Goal: Information Seeking & Learning: Learn about a topic

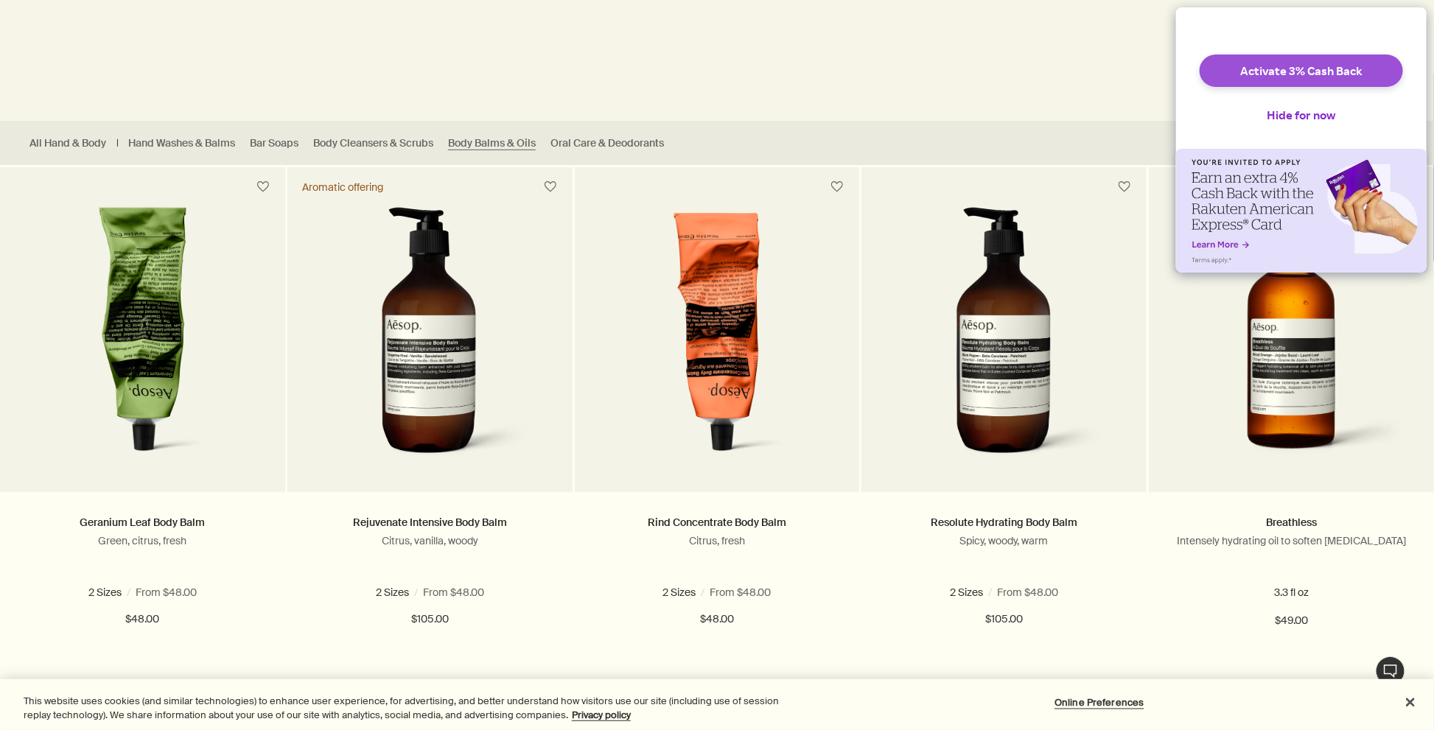
click at [1325, 80] on button "Activate 3% Cash Back" at bounding box center [1300, 71] width 203 height 32
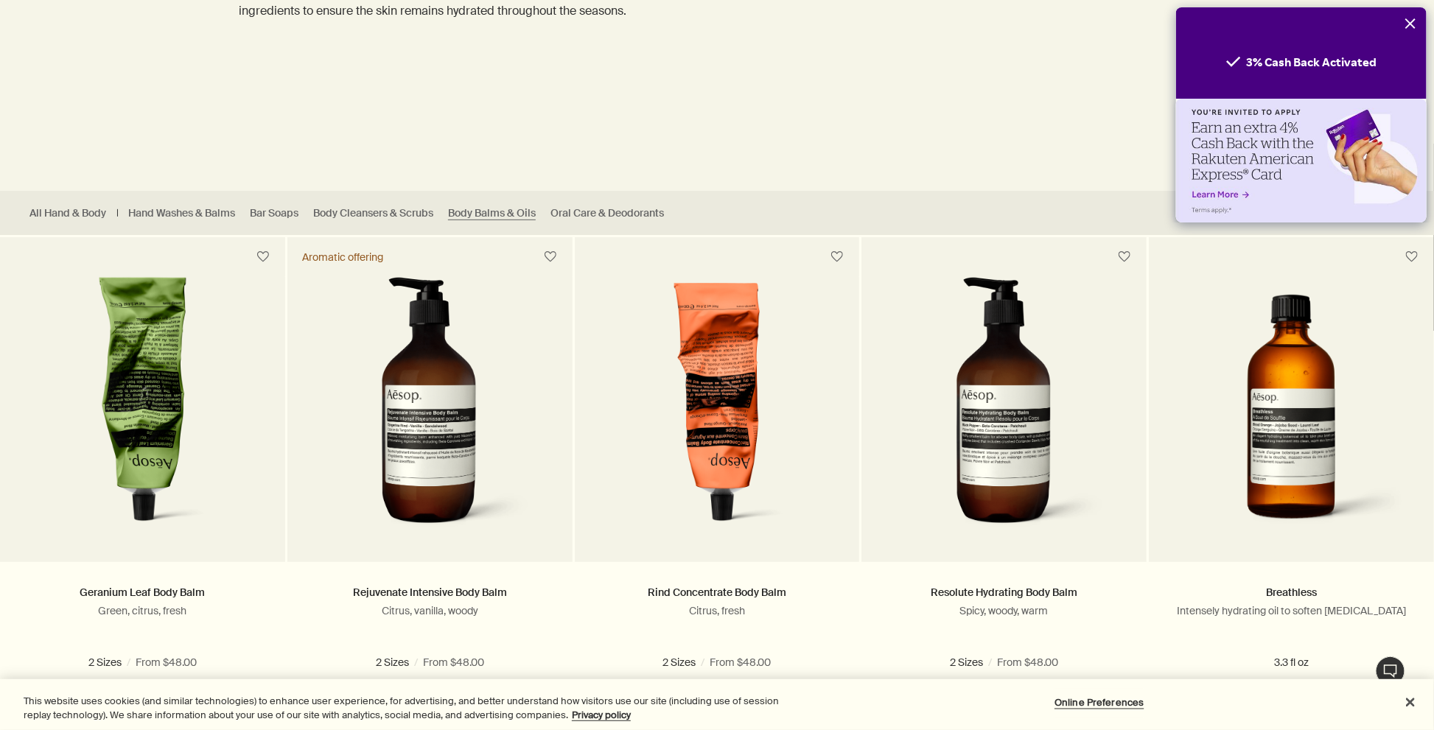
click at [1408, 28] on icon "Close" at bounding box center [1410, 24] width 12 height 12
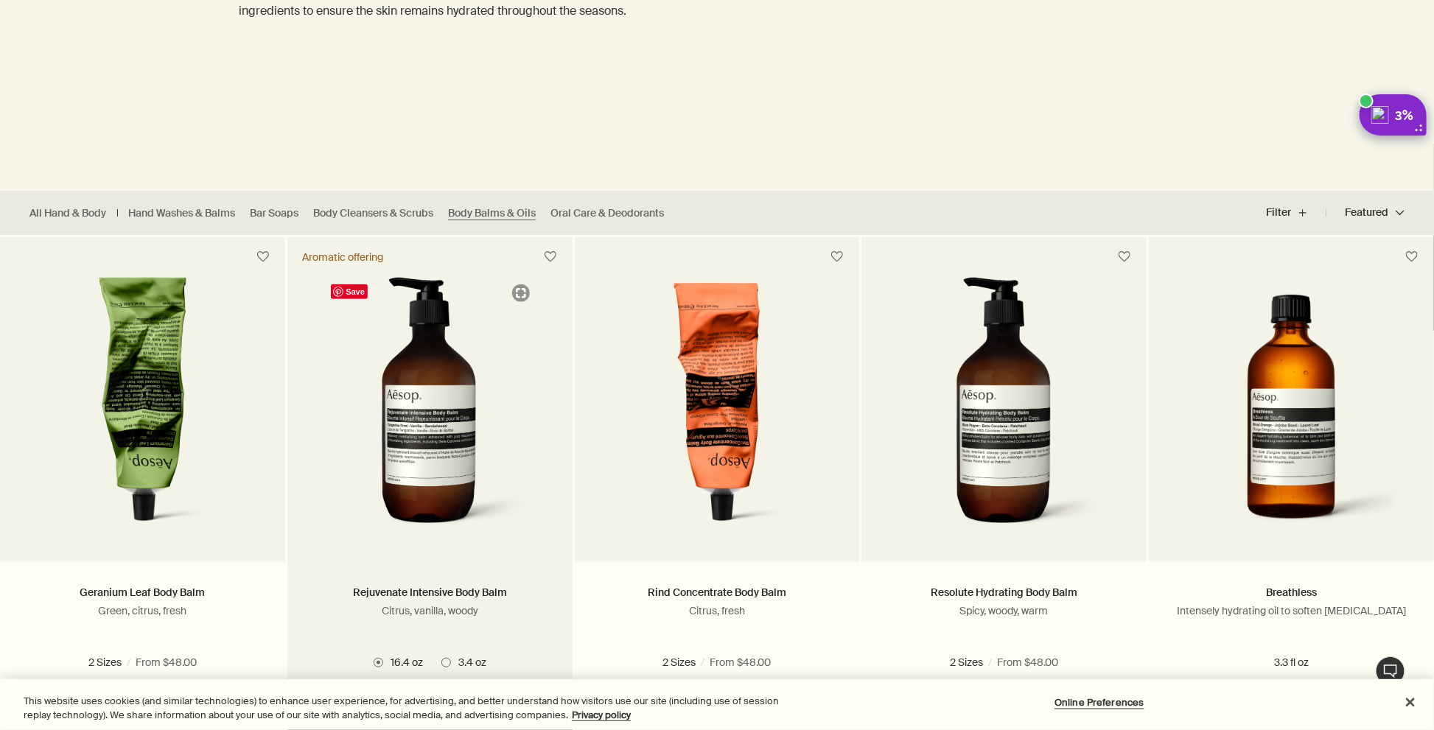
click at [427, 379] on img at bounding box center [429, 408] width 212 height 263
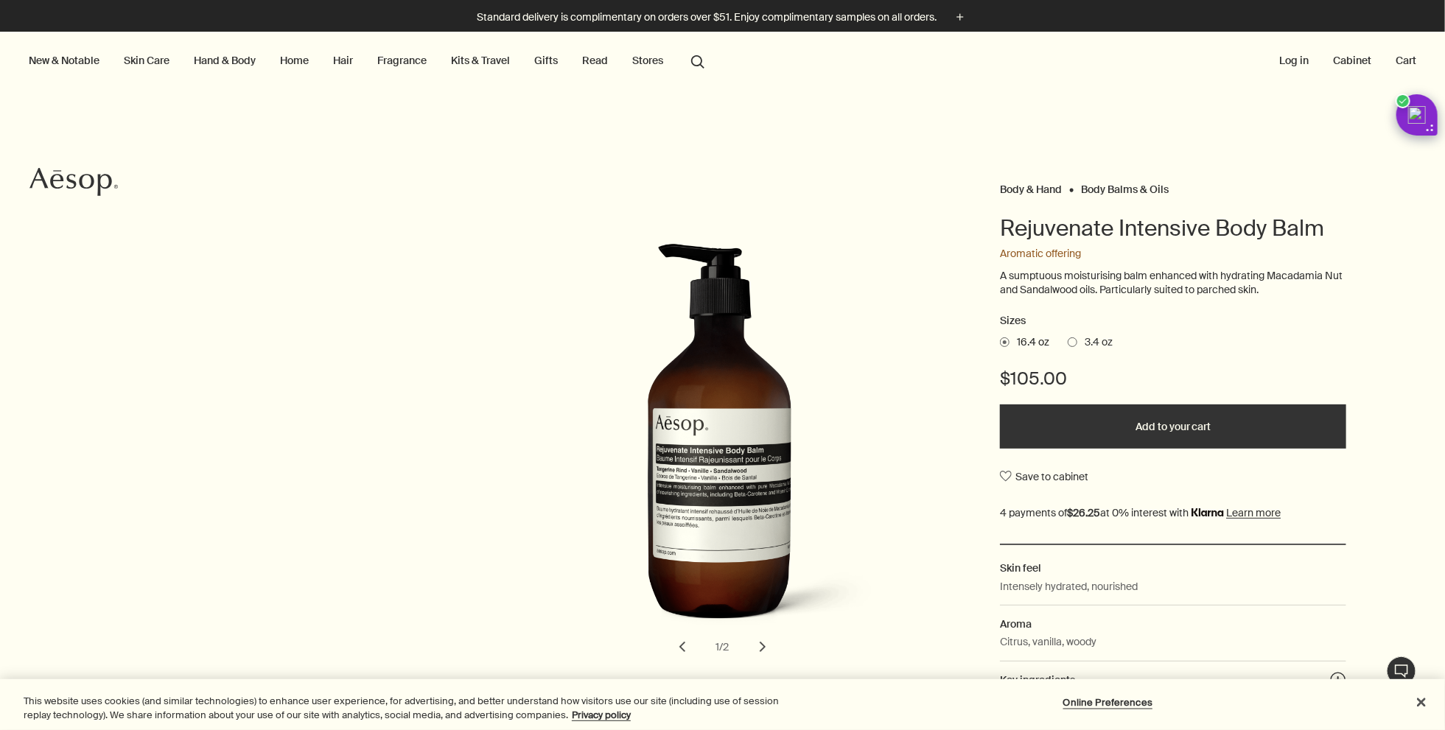
click at [759, 645] on button "chevron" at bounding box center [762, 647] width 32 height 32
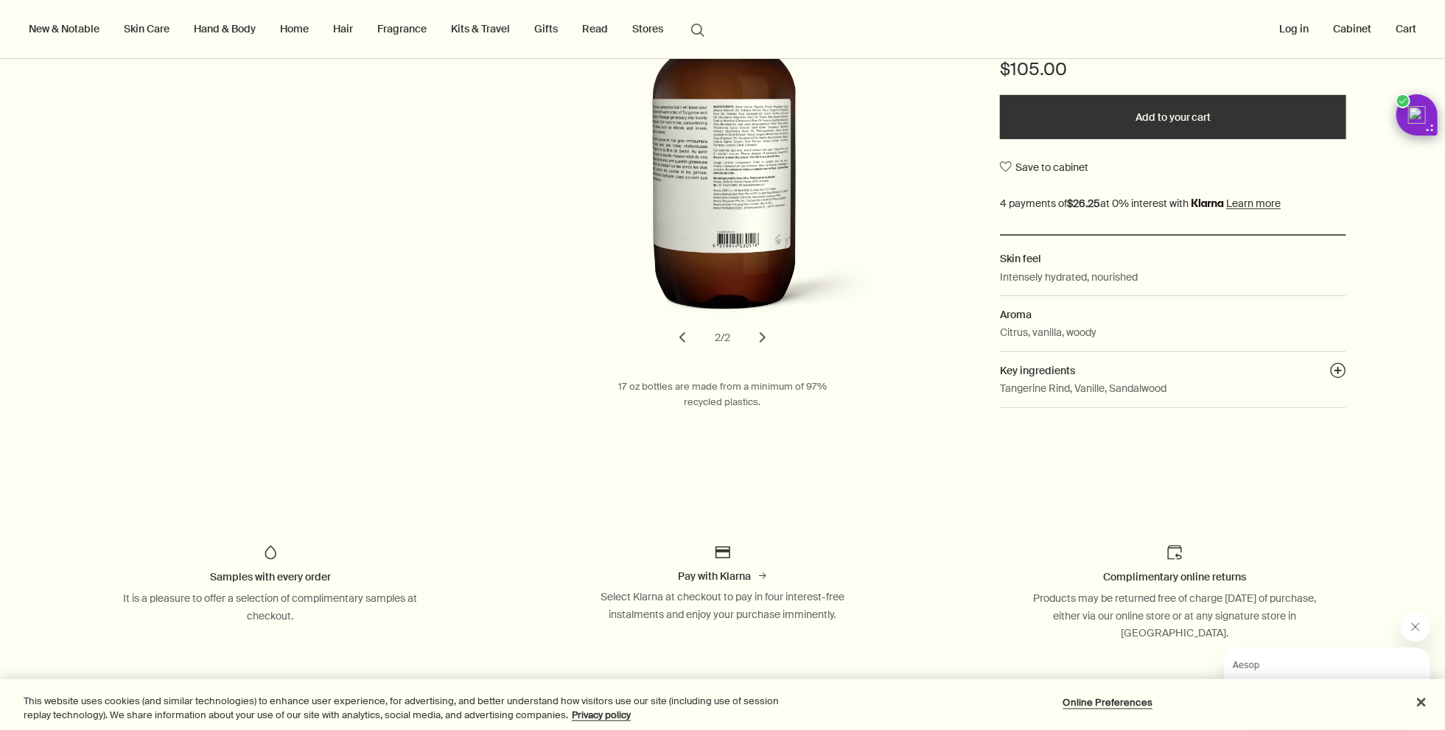
scroll to position [311, 0]
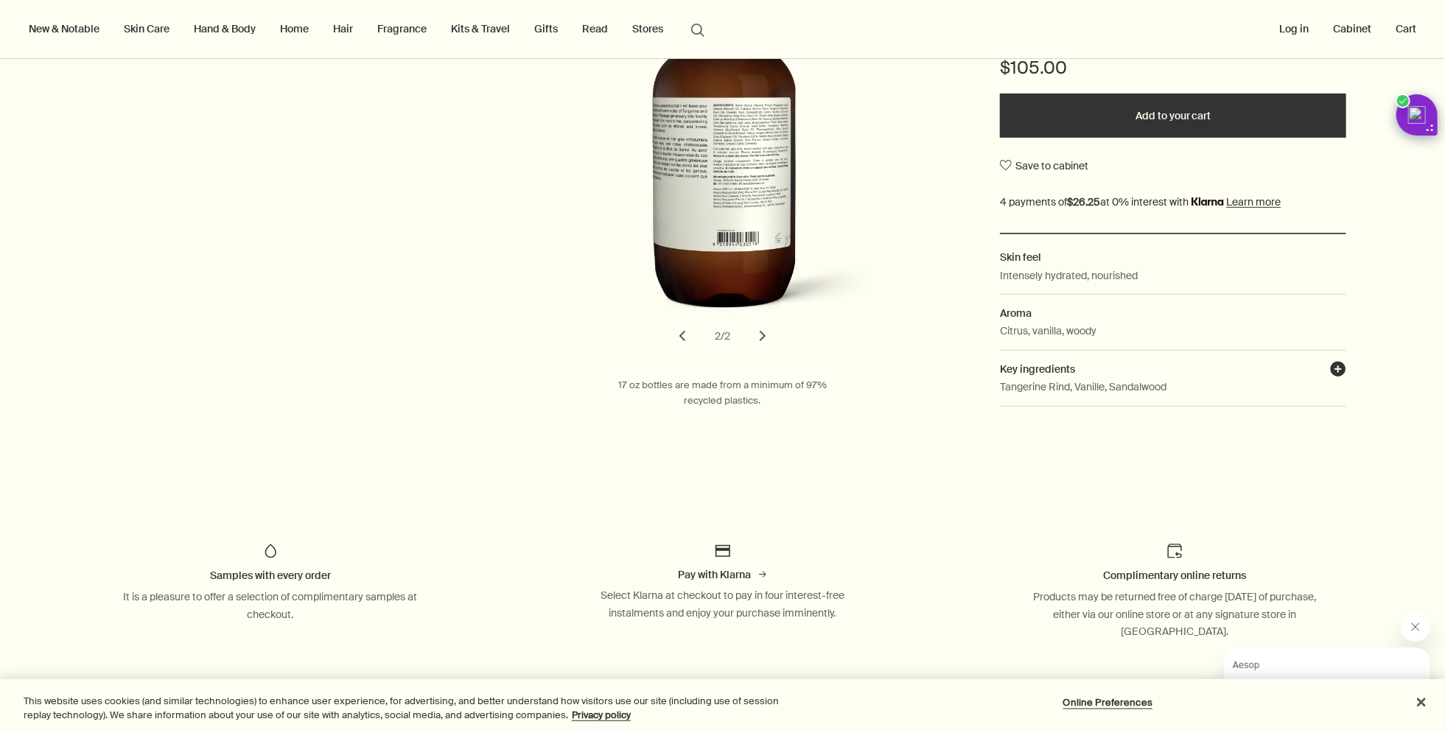
click at [1338, 368] on button "plusAndCloseWithCircle" at bounding box center [1338, 371] width 16 height 21
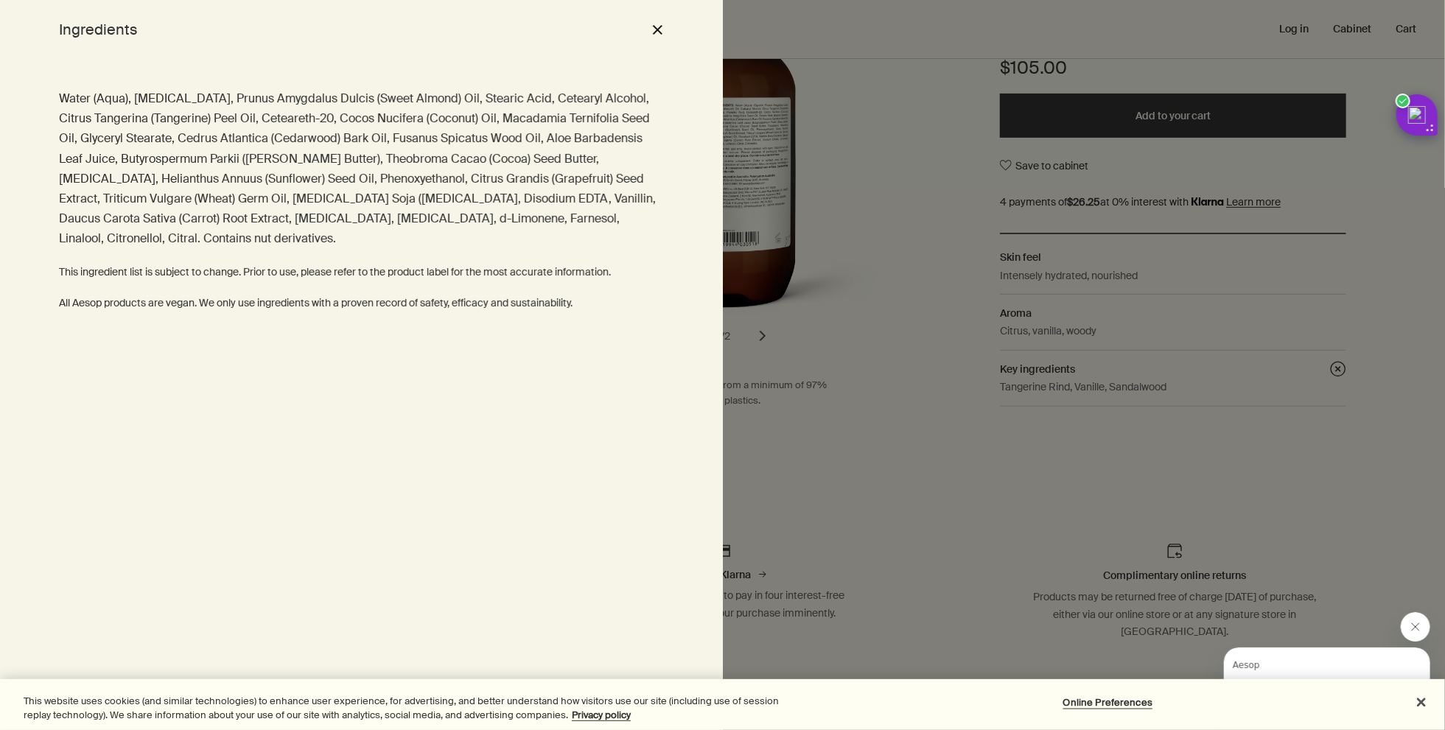
click at [658, 30] on button "close" at bounding box center [657, 29] width 18 height 25
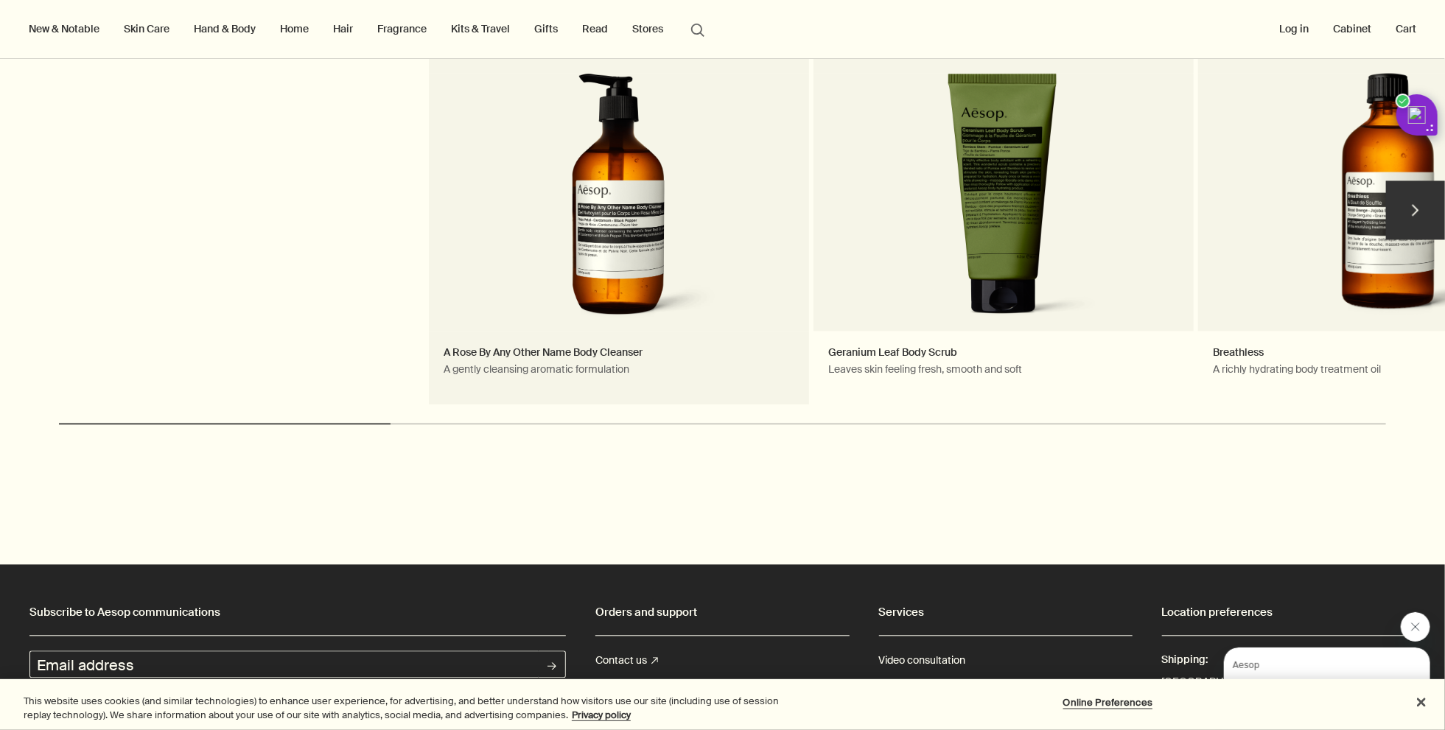
scroll to position [1809, 0]
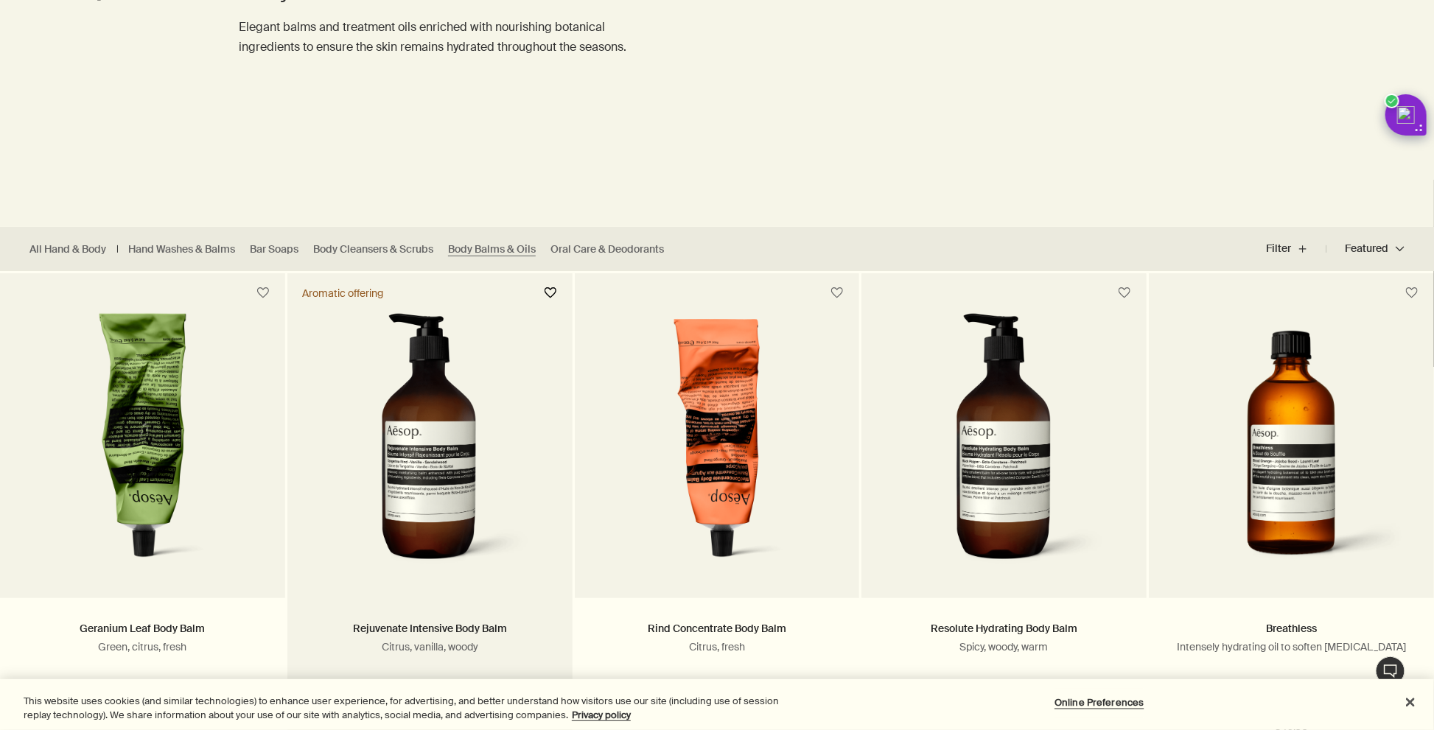
click at [549, 294] on button "button" at bounding box center [550, 293] width 27 height 27
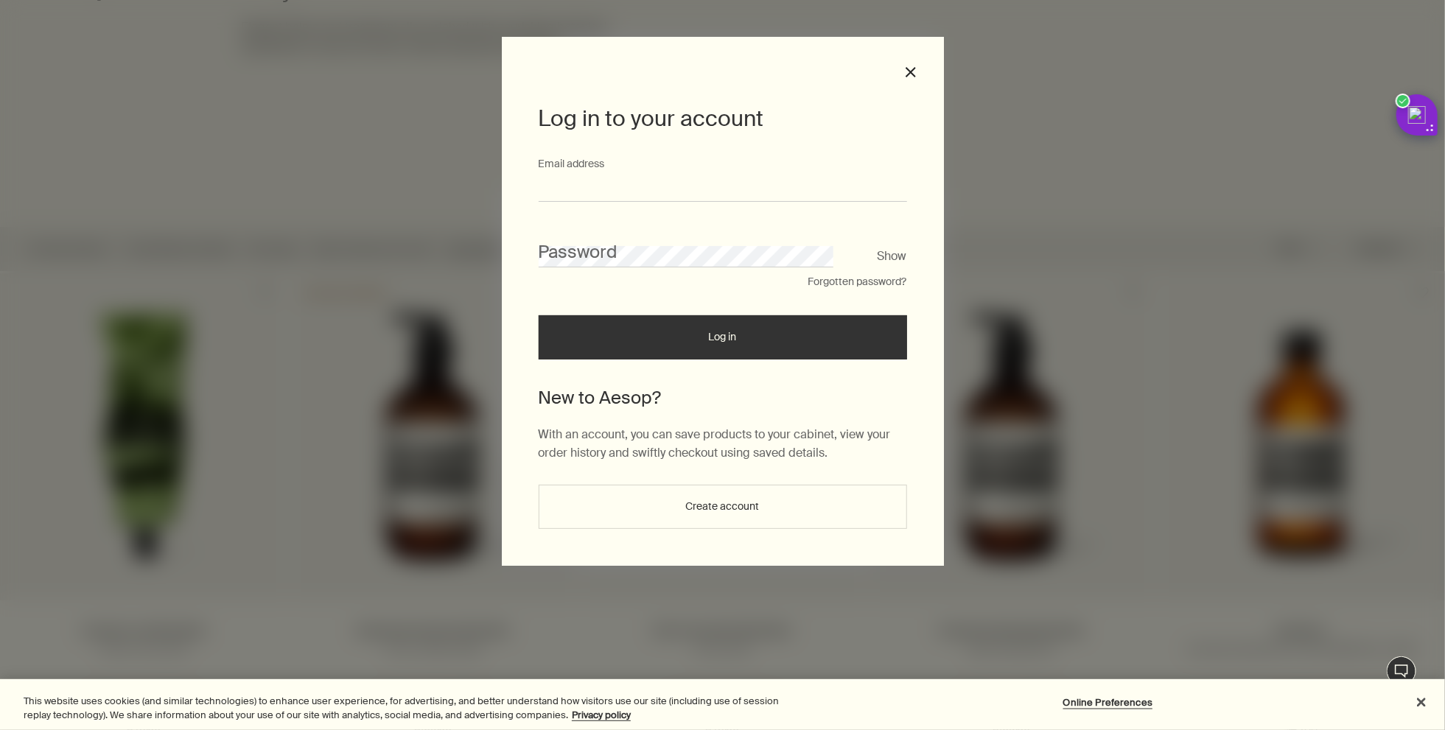
click at [584, 180] on input "Email address" at bounding box center [723, 188] width 368 height 27
click at [704, 510] on button "Create account" at bounding box center [723, 507] width 368 height 44
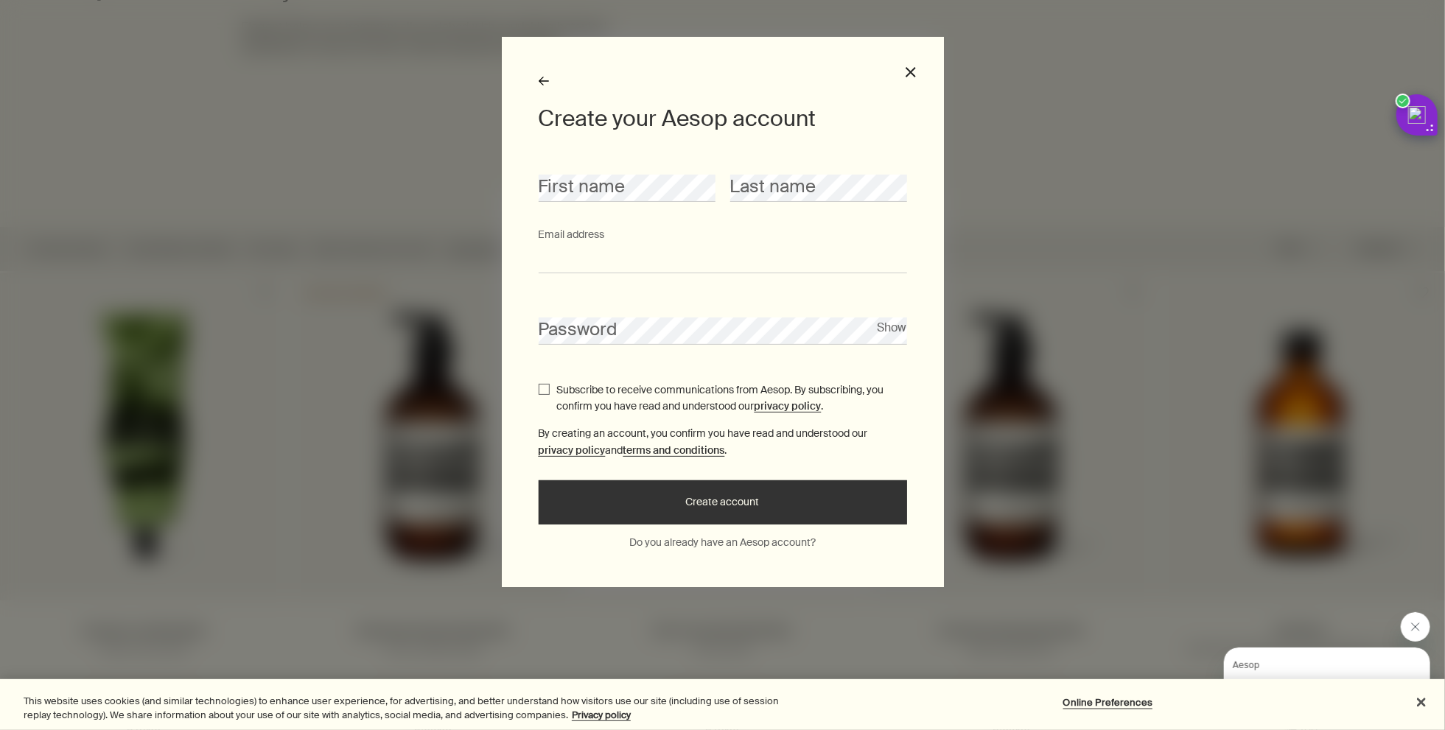
type input "**********"
click at [889, 331] on button "Show" at bounding box center [891, 328] width 29 height 20
click at [704, 500] on button "Create account" at bounding box center [723, 502] width 368 height 44
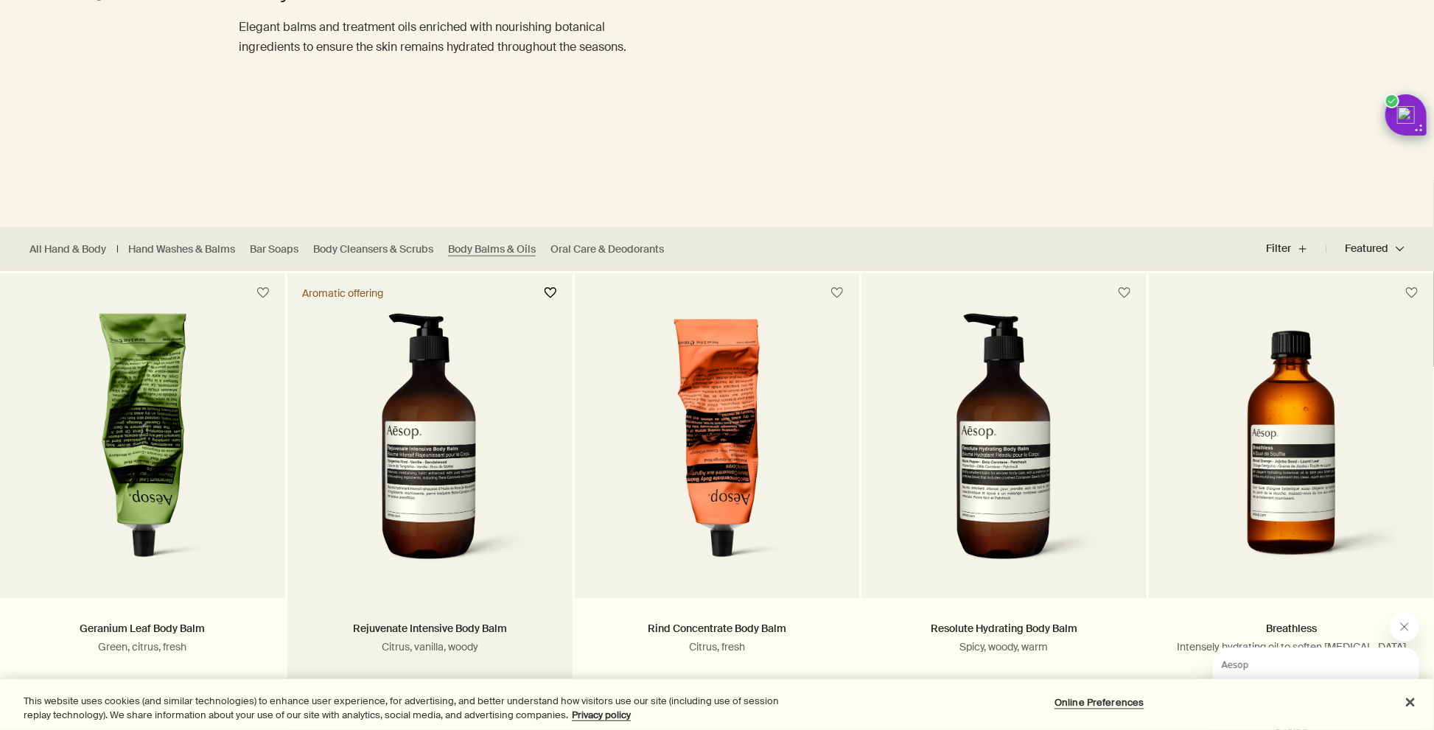
click at [551, 298] on button "button" at bounding box center [550, 293] width 27 height 27
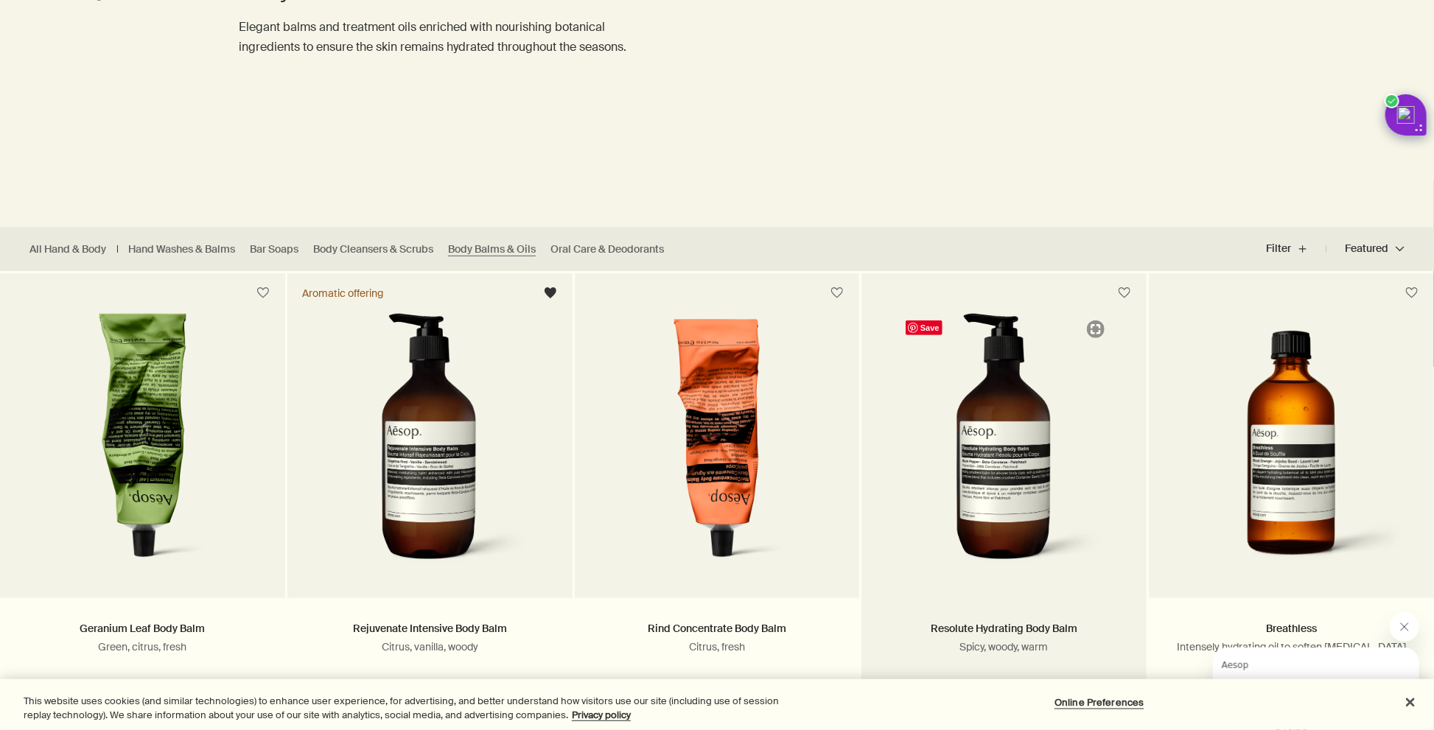
click at [975, 480] on img at bounding box center [1004, 444] width 212 height 263
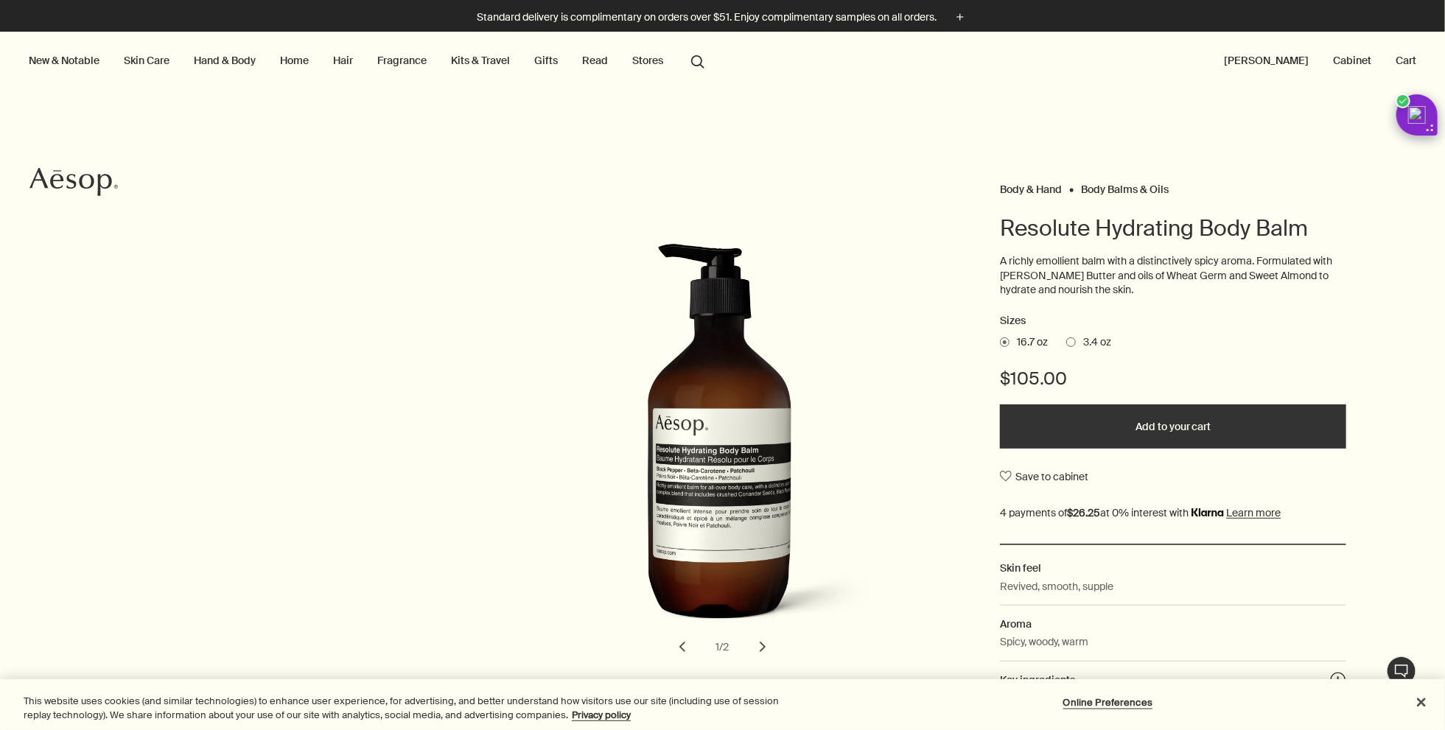
click at [1076, 342] on span "3.4 oz" at bounding box center [1093, 342] width 35 height 15
click at [1066, 342] on input "3.4 oz" at bounding box center [1066, 340] width 0 height 10
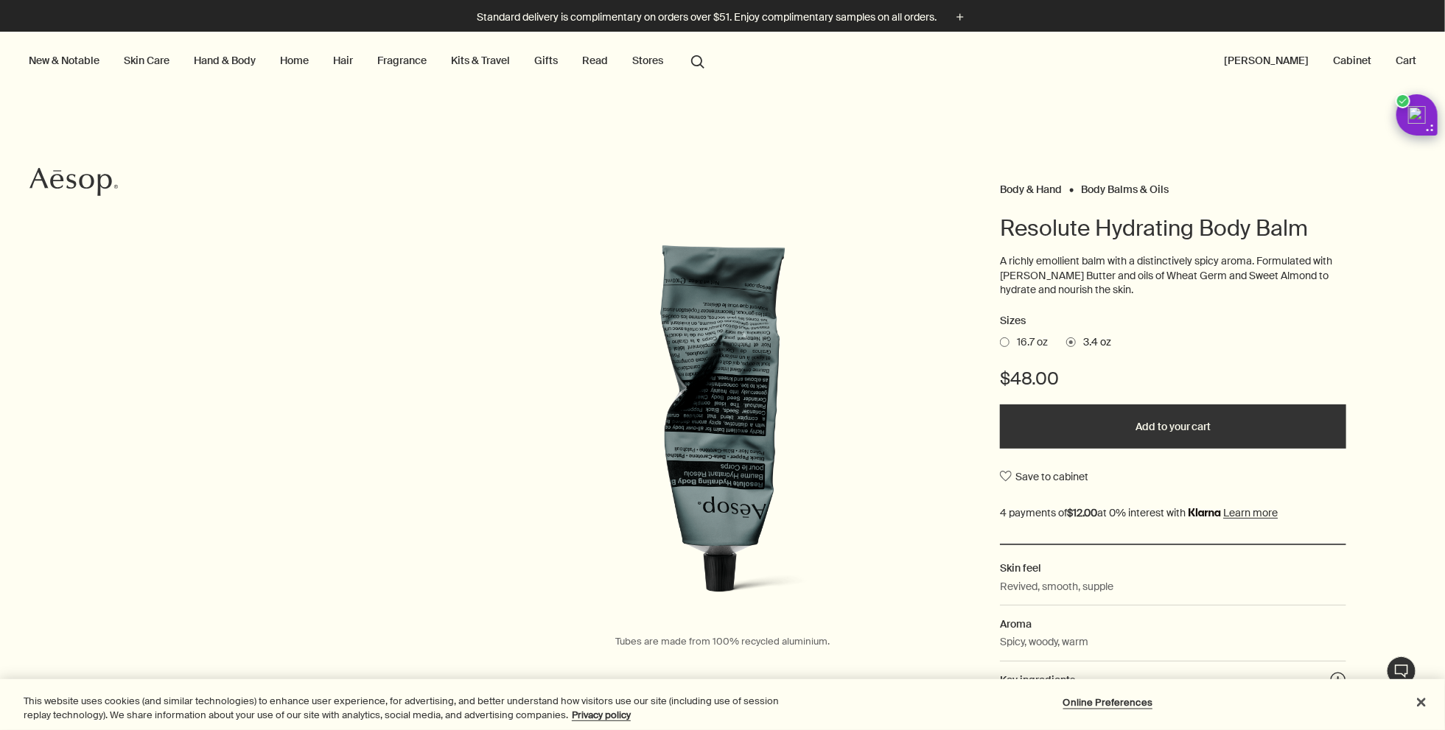
click at [1001, 345] on span at bounding box center [1005, 342] width 10 height 10
click at [1000, 345] on input "16.7 oz" at bounding box center [1000, 340] width 0 height 10
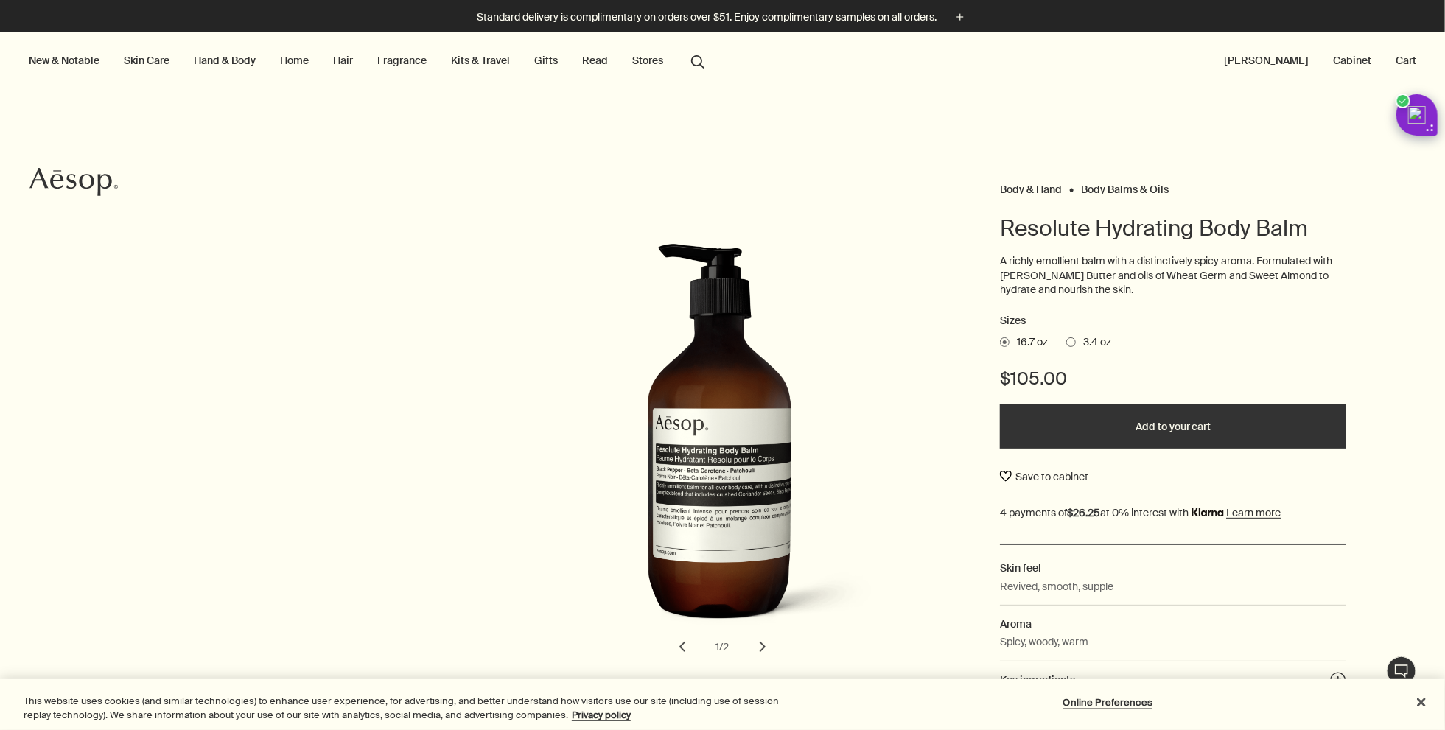
click at [1000, 477] on button "Save to cabinet" at bounding box center [1044, 476] width 88 height 27
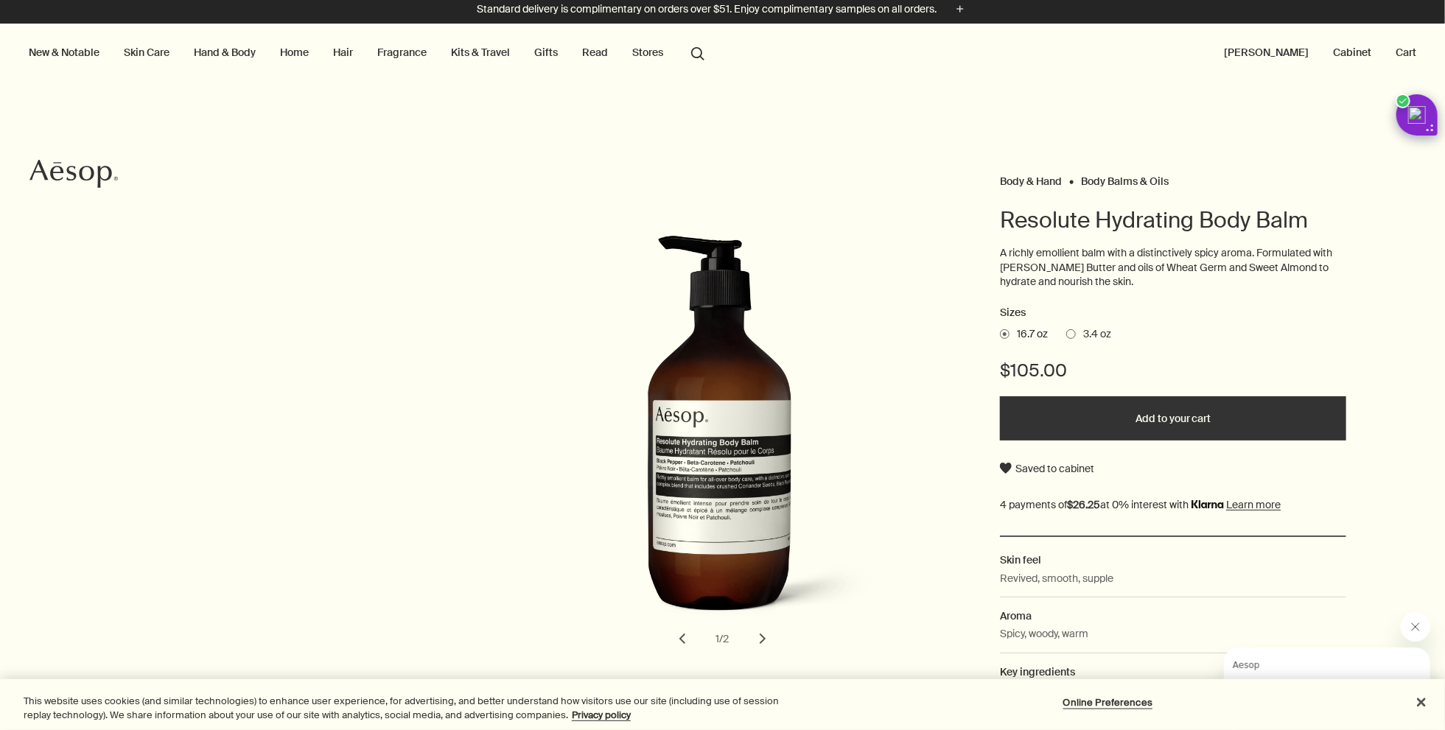
scroll to position [10, 0]
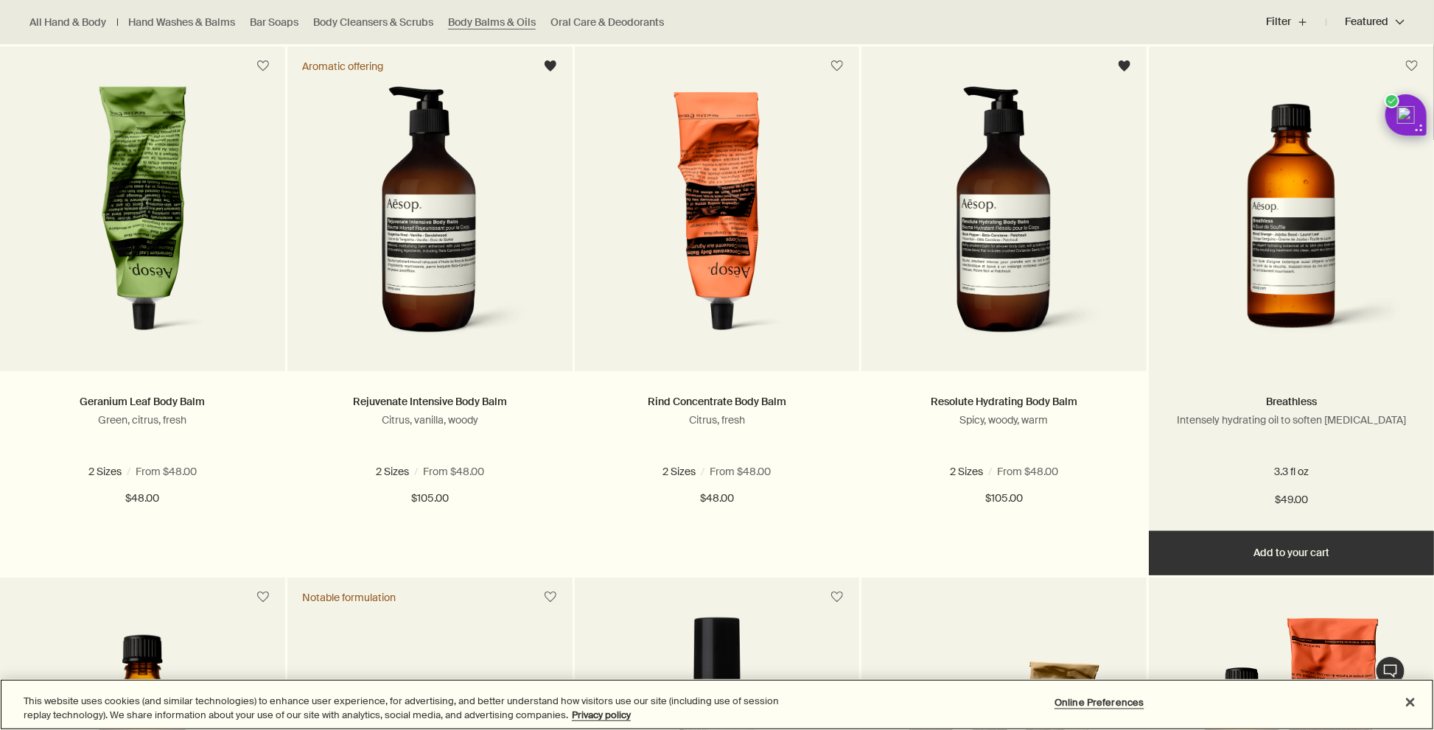
scroll to position [424, 0]
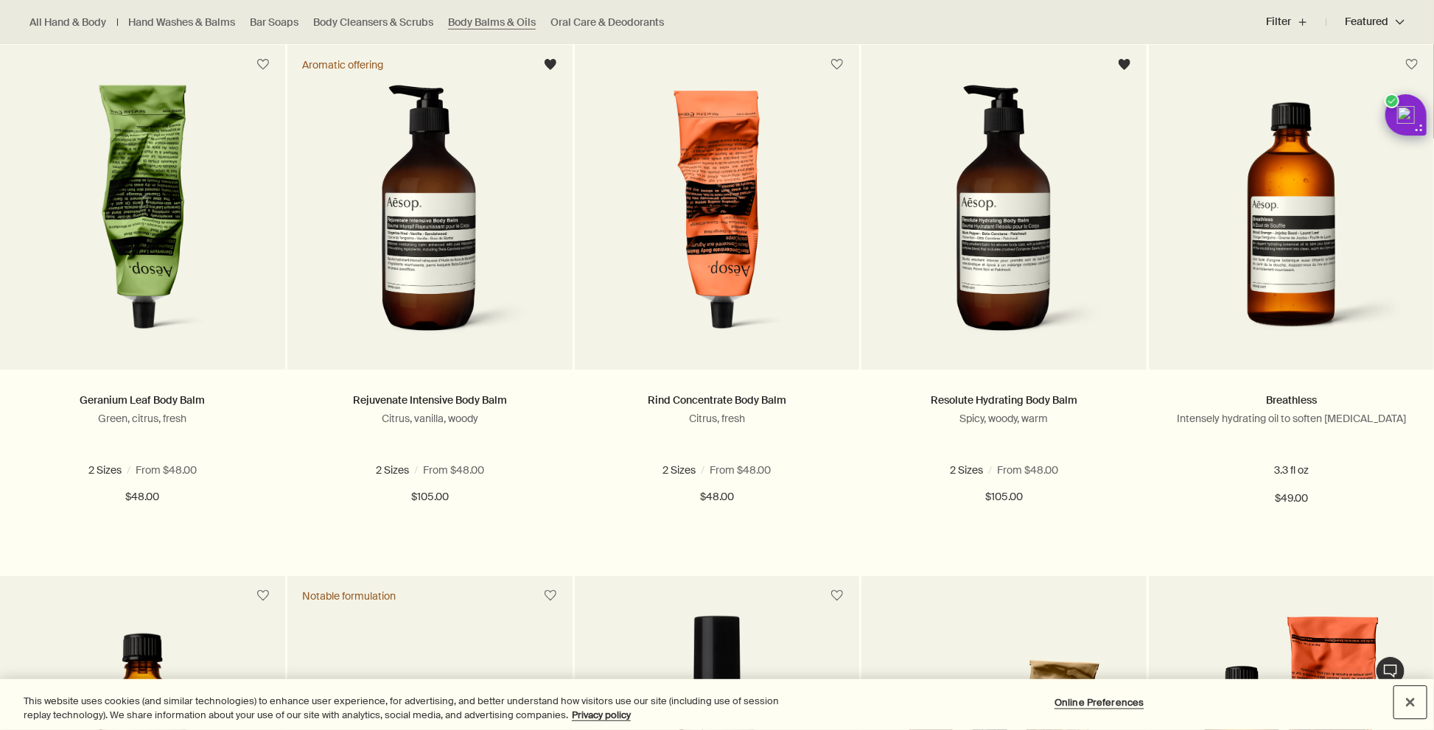
click at [1414, 707] on button "Close" at bounding box center [1410, 703] width 32 height 32
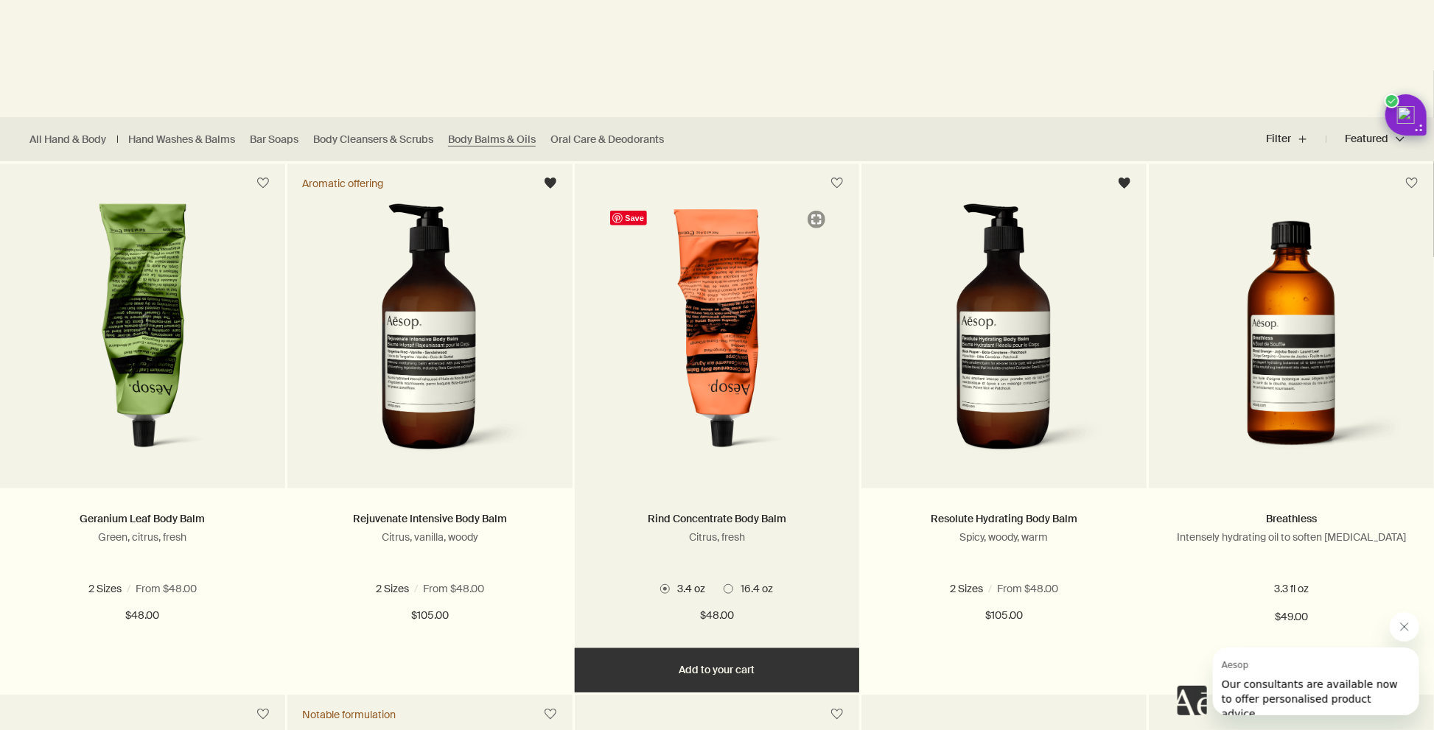
scroll to position [320, 0]
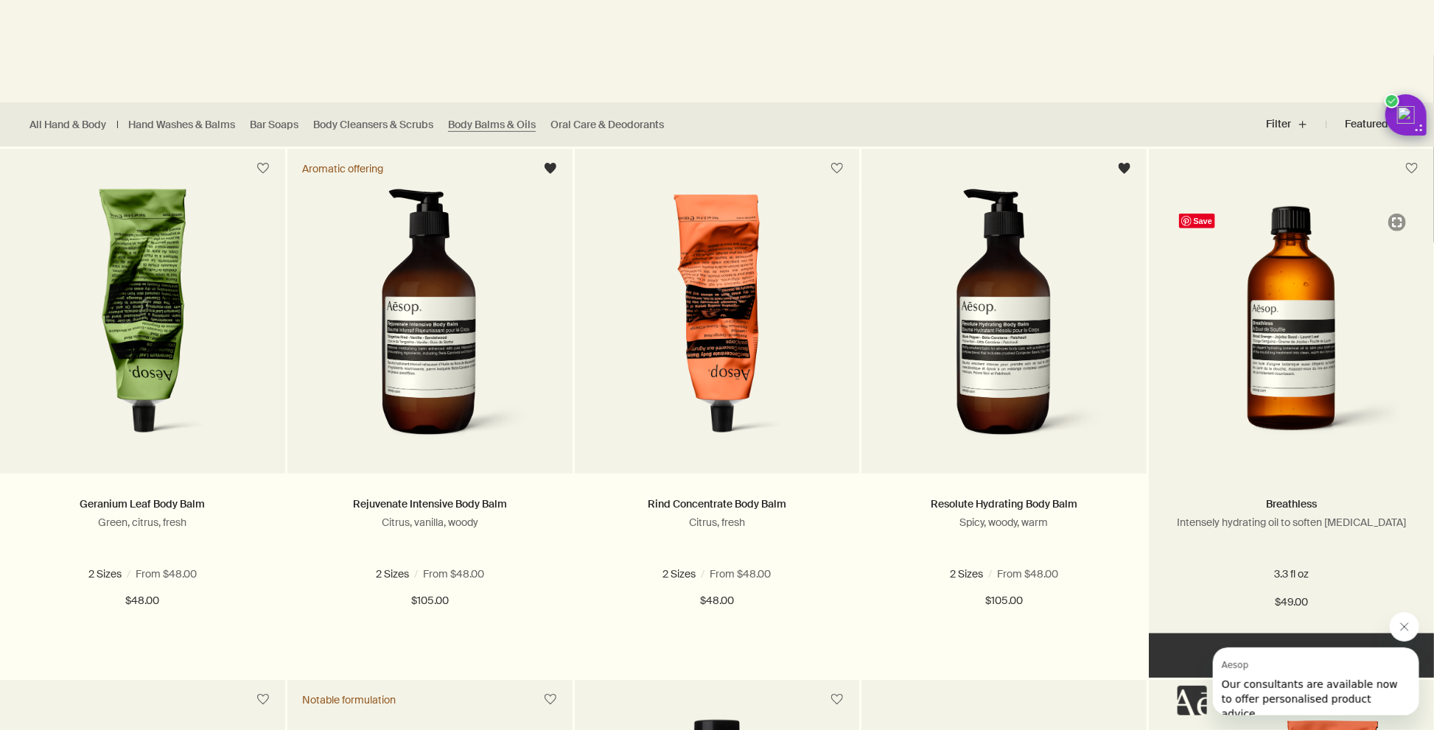
click at [1301, 368] on img at bounding box center [1291, 328] width 241 height 245
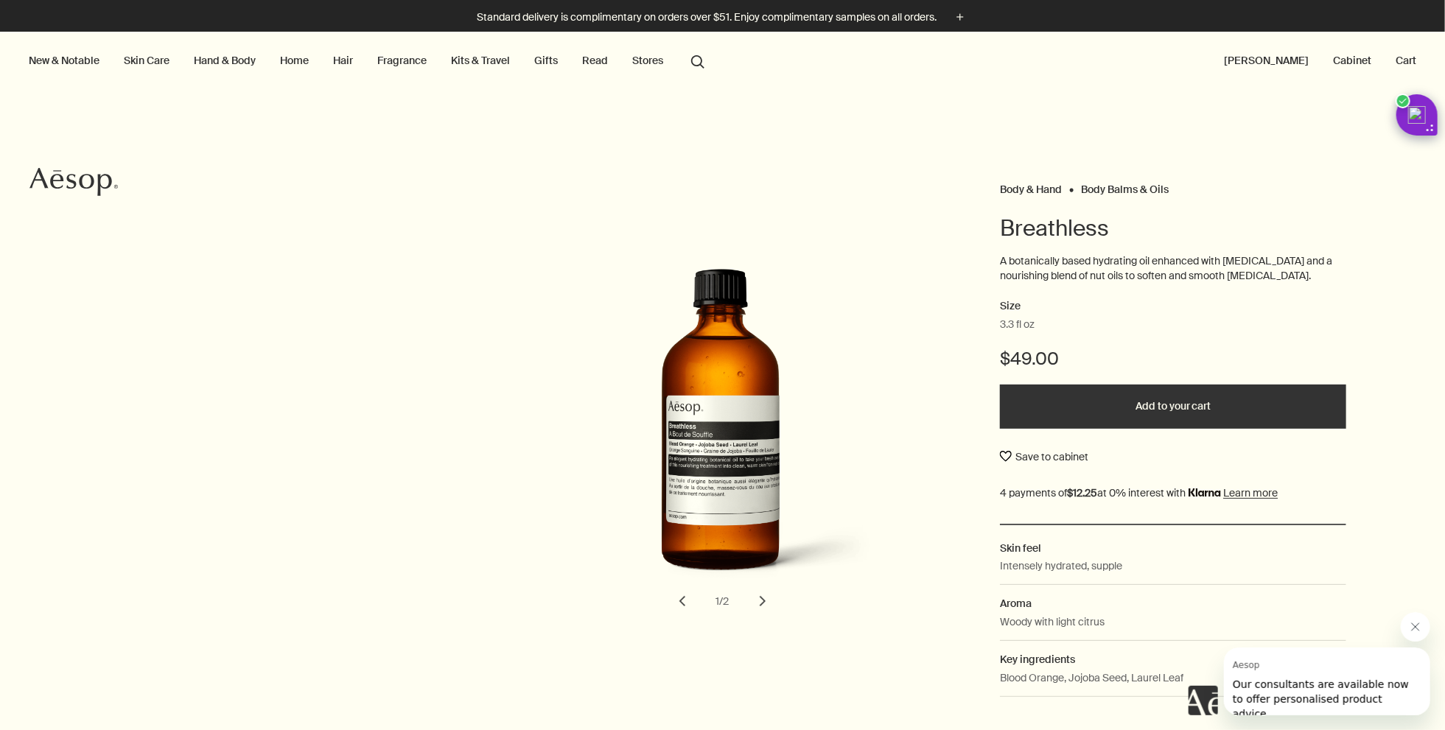
click at [1000, 458] on button "Save to cabinet" at bounding box center [1044, 457] width 88 height 27
click at [344, 59] on link "Hair" at bounding box center [343, 60] width 26 height 19
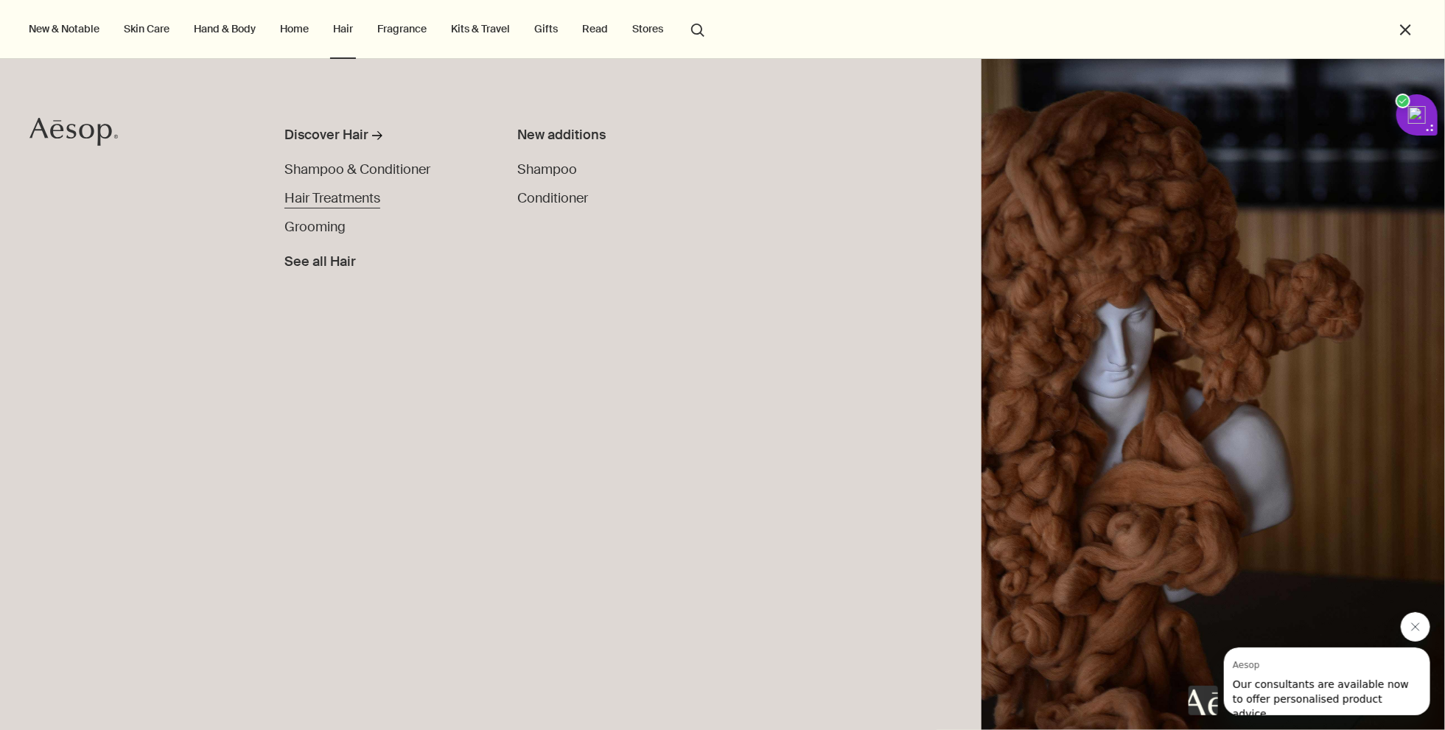
click at [342, 202] on span "Hair Treatments" at bounding box center [332, 198] width 96 height 18
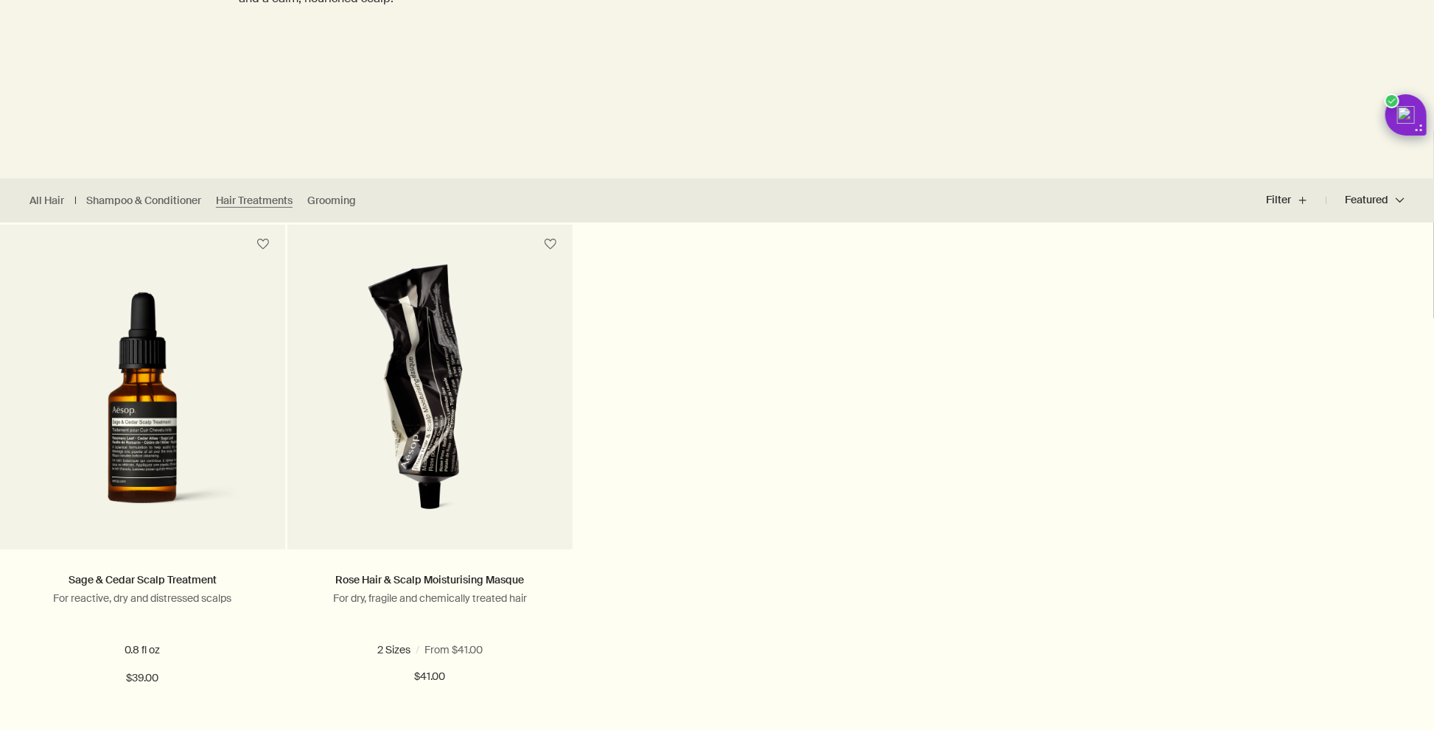
scroll to position [254, 0]
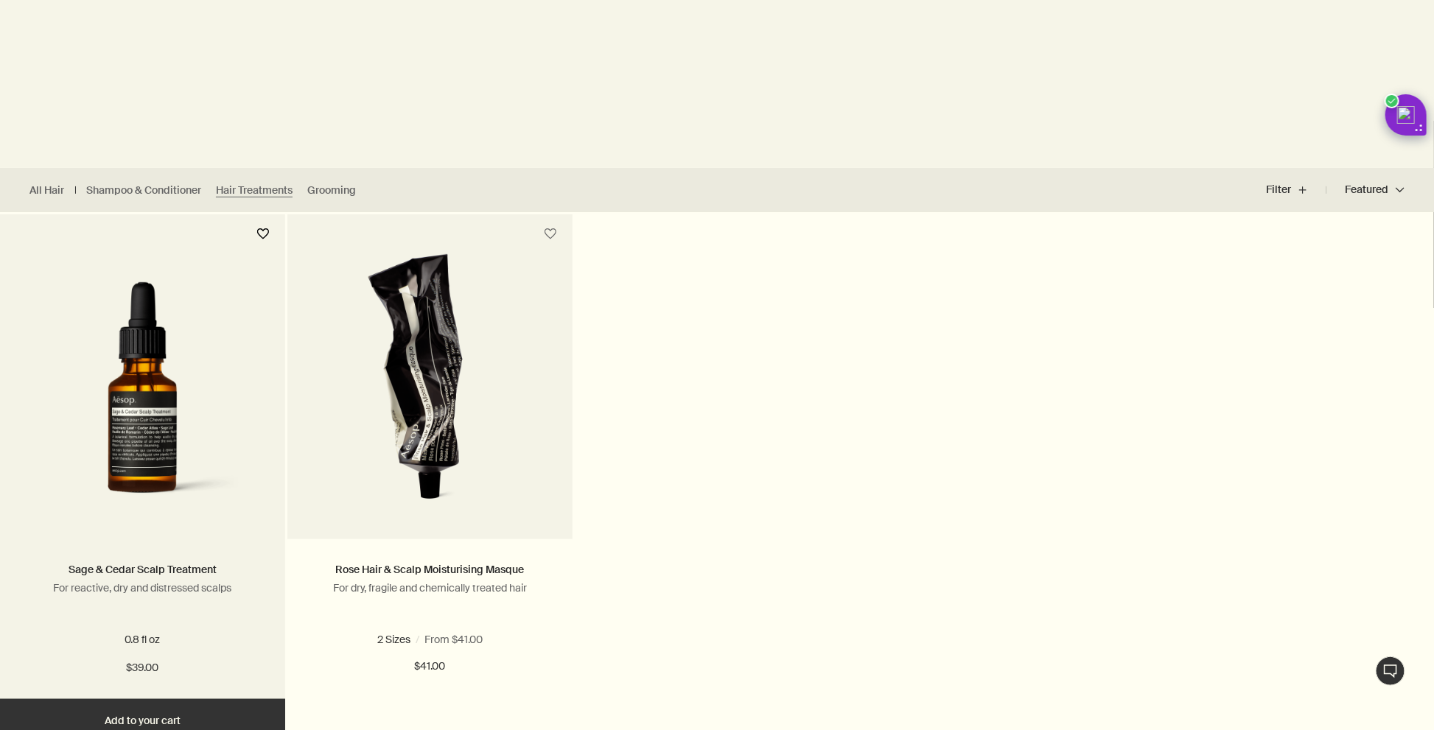
click at [262, 236] on button "button" at bounding box center [263, 234] width 27 height 27
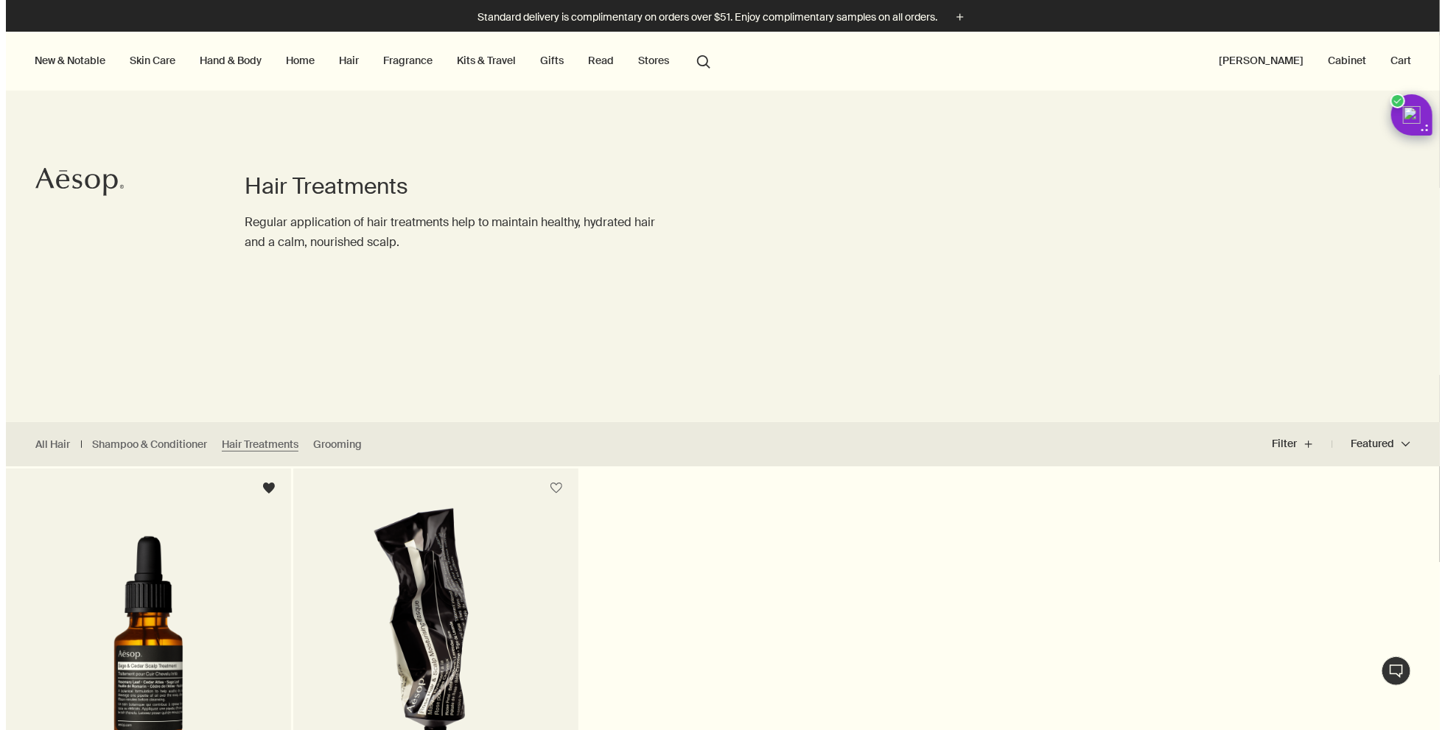
scroll to position [0, 0]
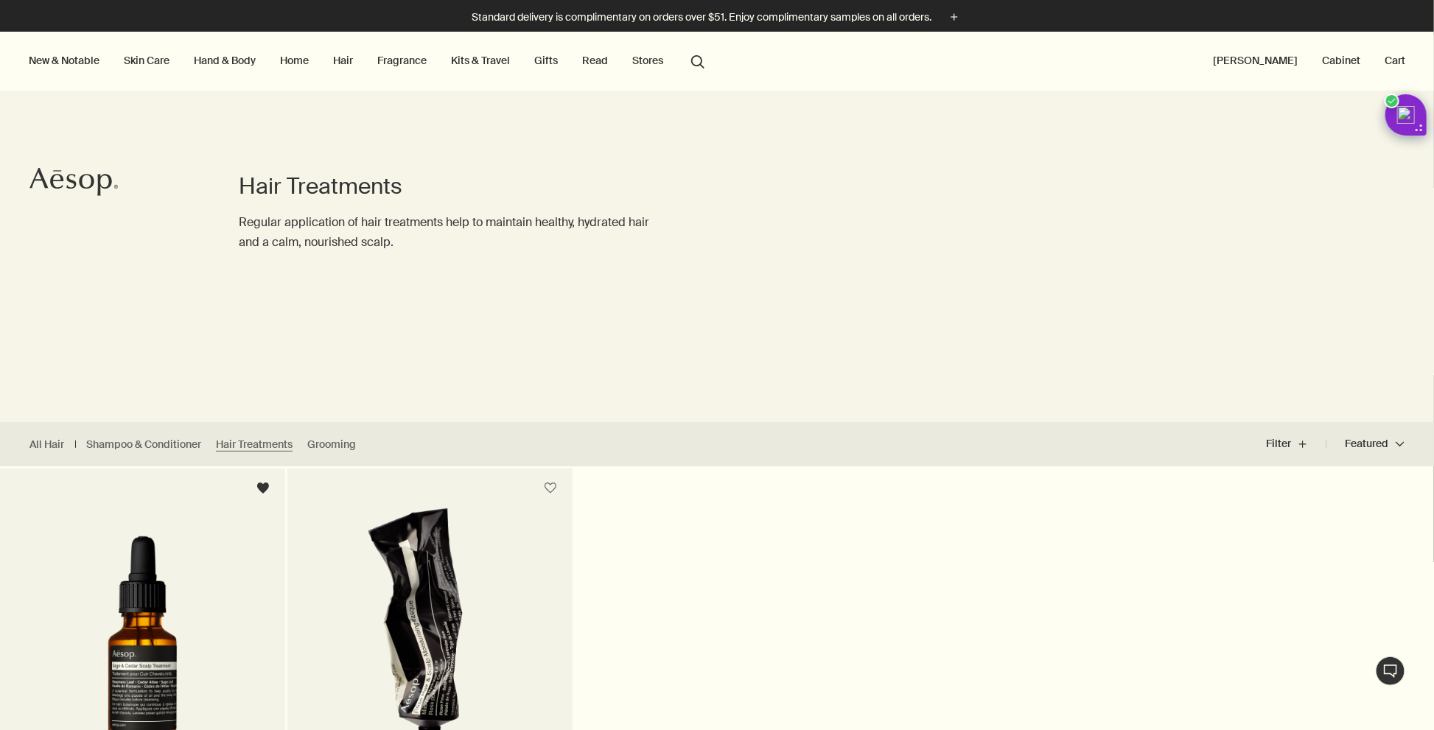
click at [147, 65] on link "Skin Care" at bounding box center [147, 60] width 52 height 19
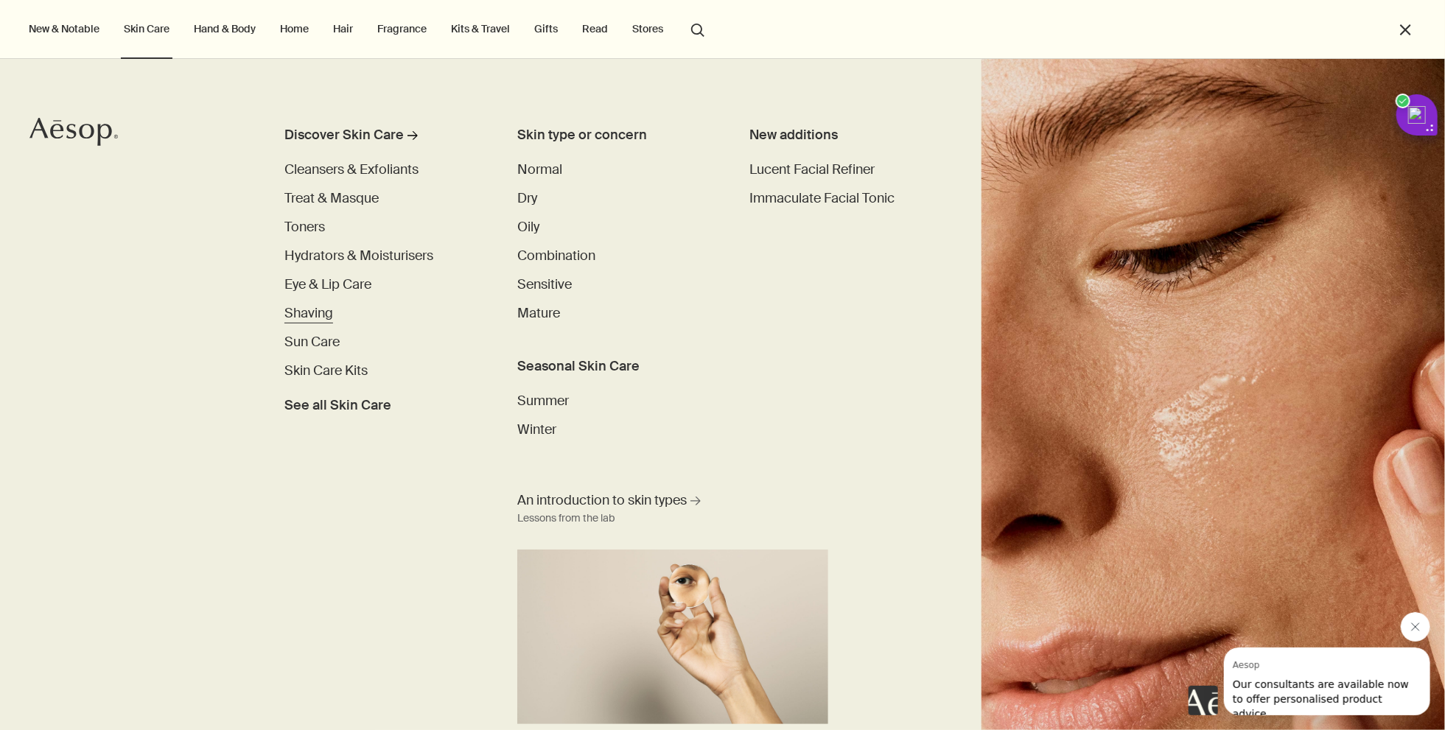
click at [306, 316] on span "Shaving" at bounding box center [308, 313] width 49 height 18
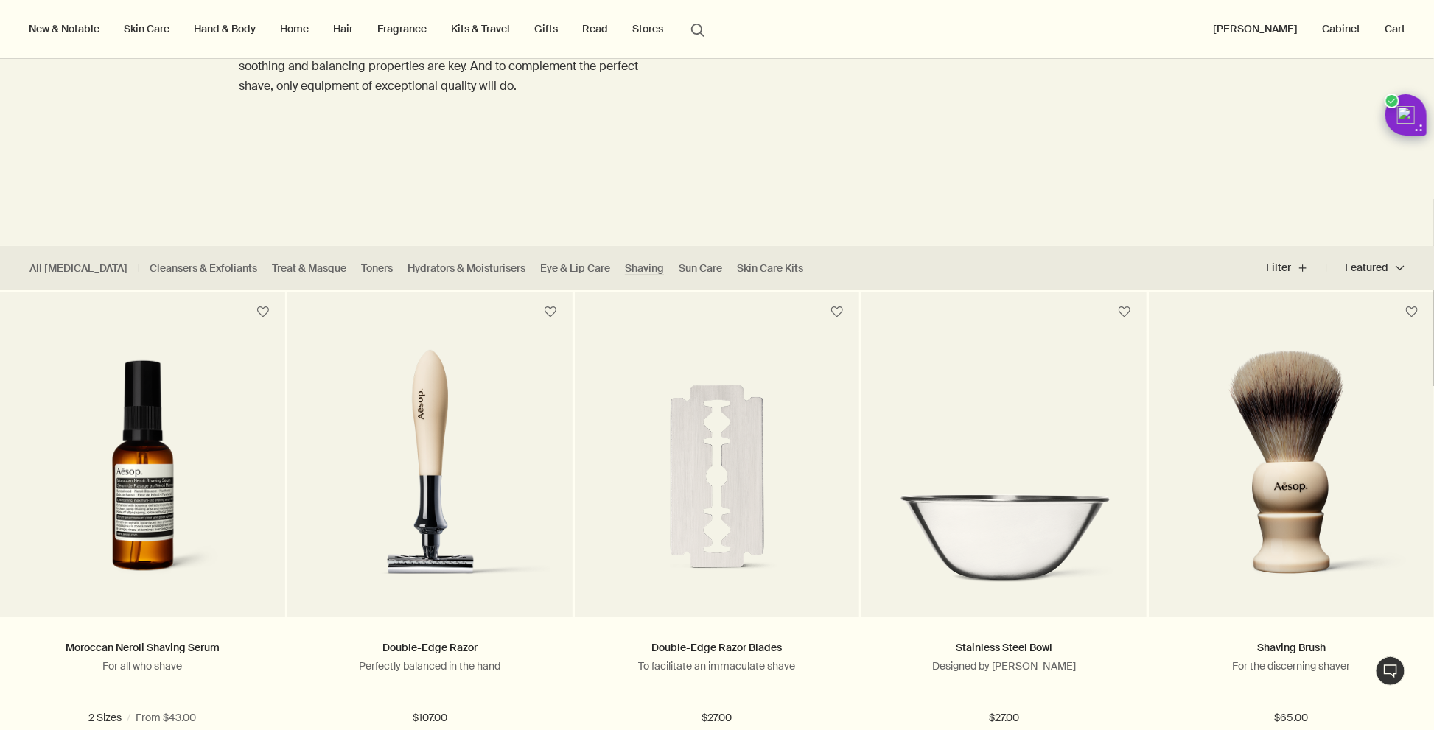
scroll to position [151, 0]
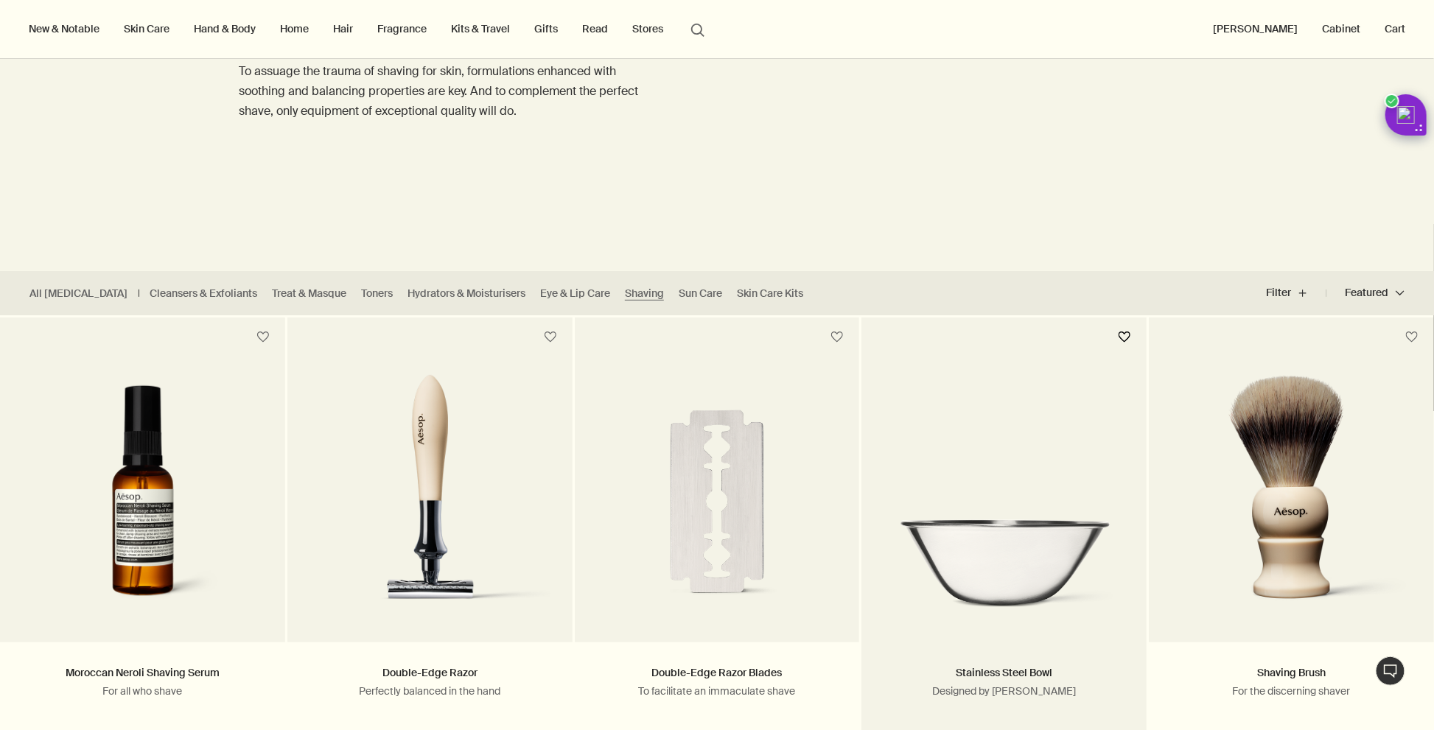
click at [1125, 335] on button "button" at bounding box center [1124, 337] width 27 height 27
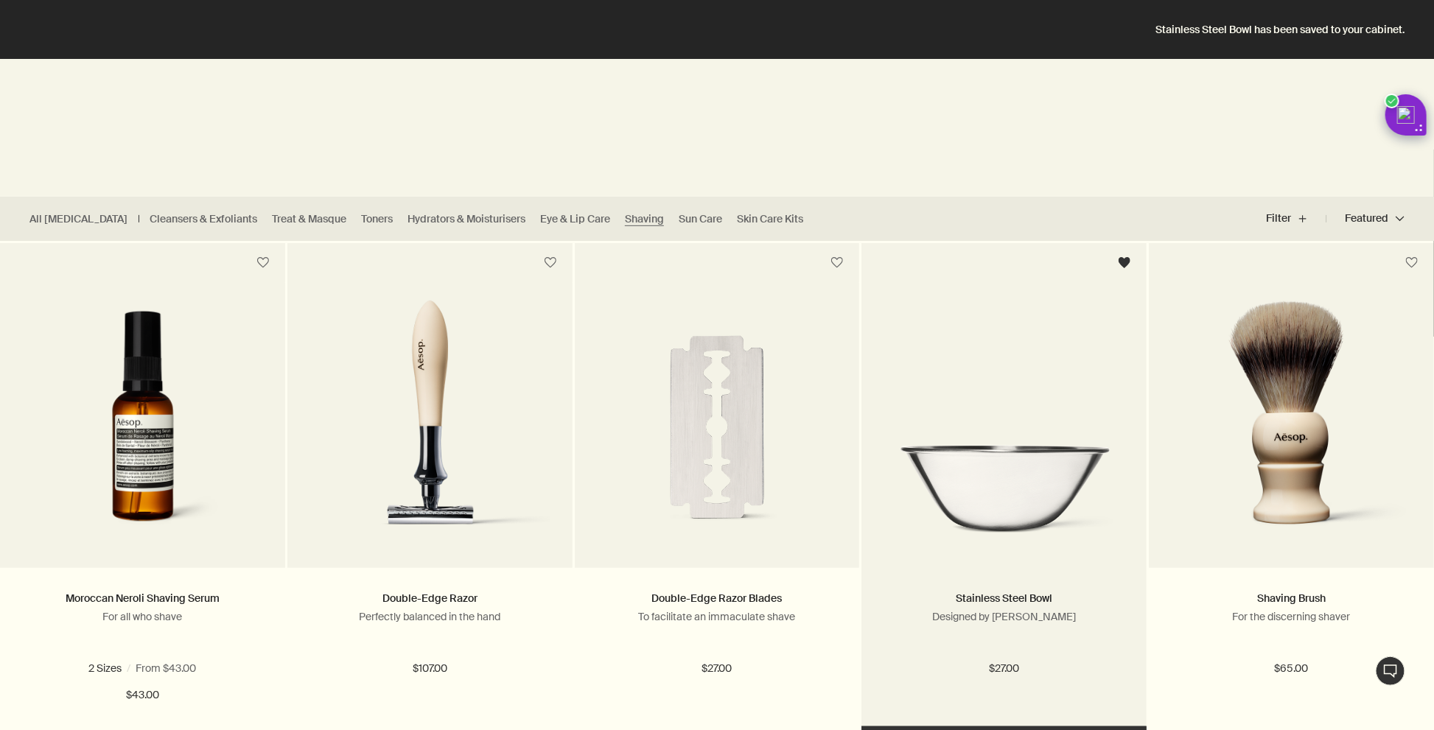
scroll to position [256, 0]
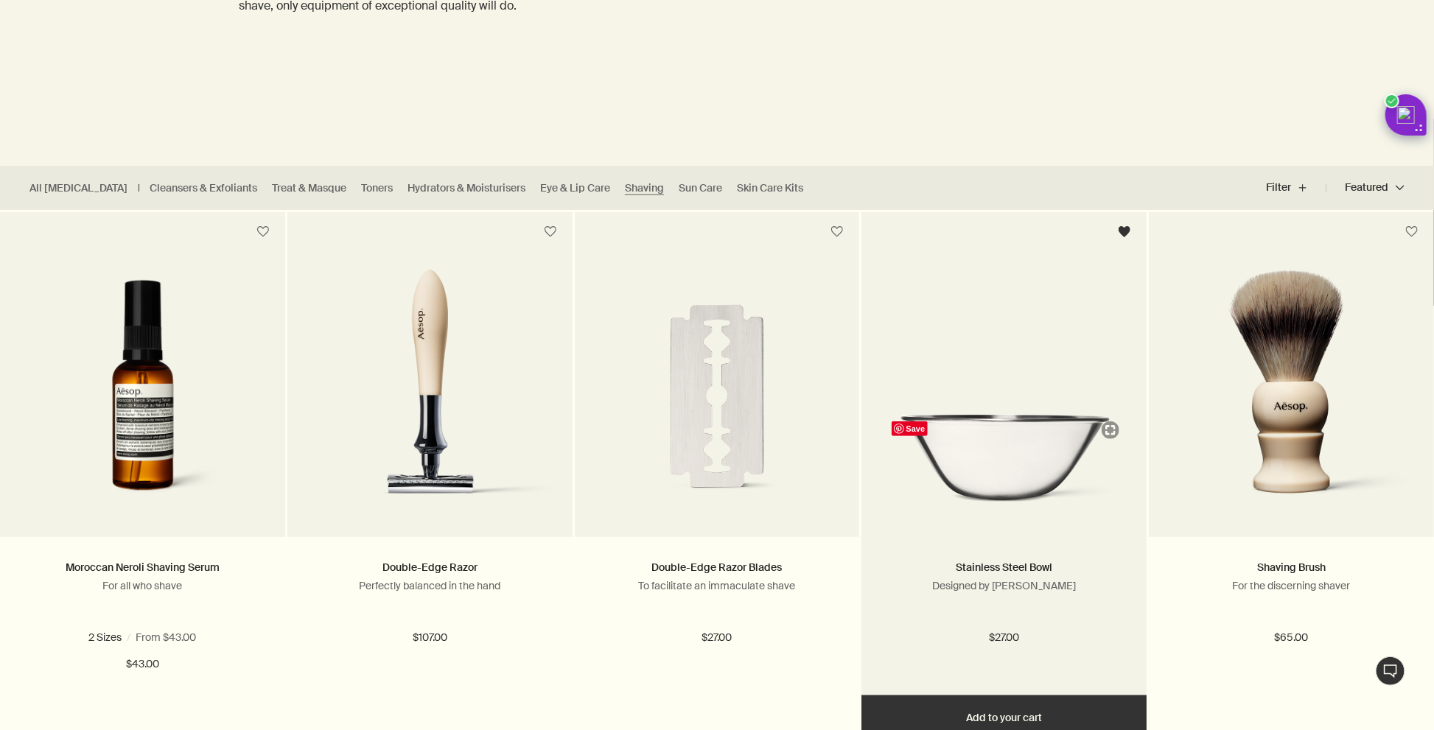
click at [1001, 483] on img at bounding box center [1003, 464] width 241 height 101
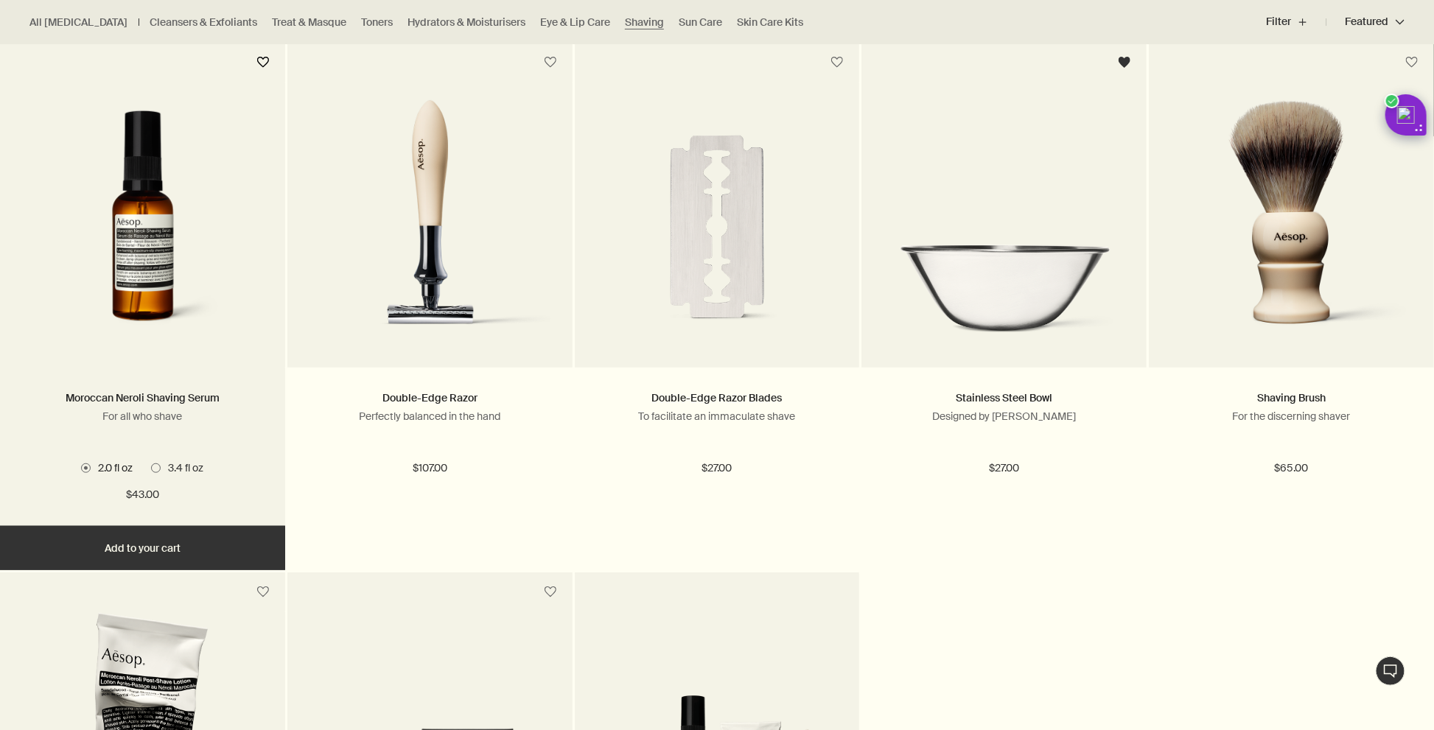
click at [262, 58] on button "button" at bounding box center [263, 62] width 27 height 27
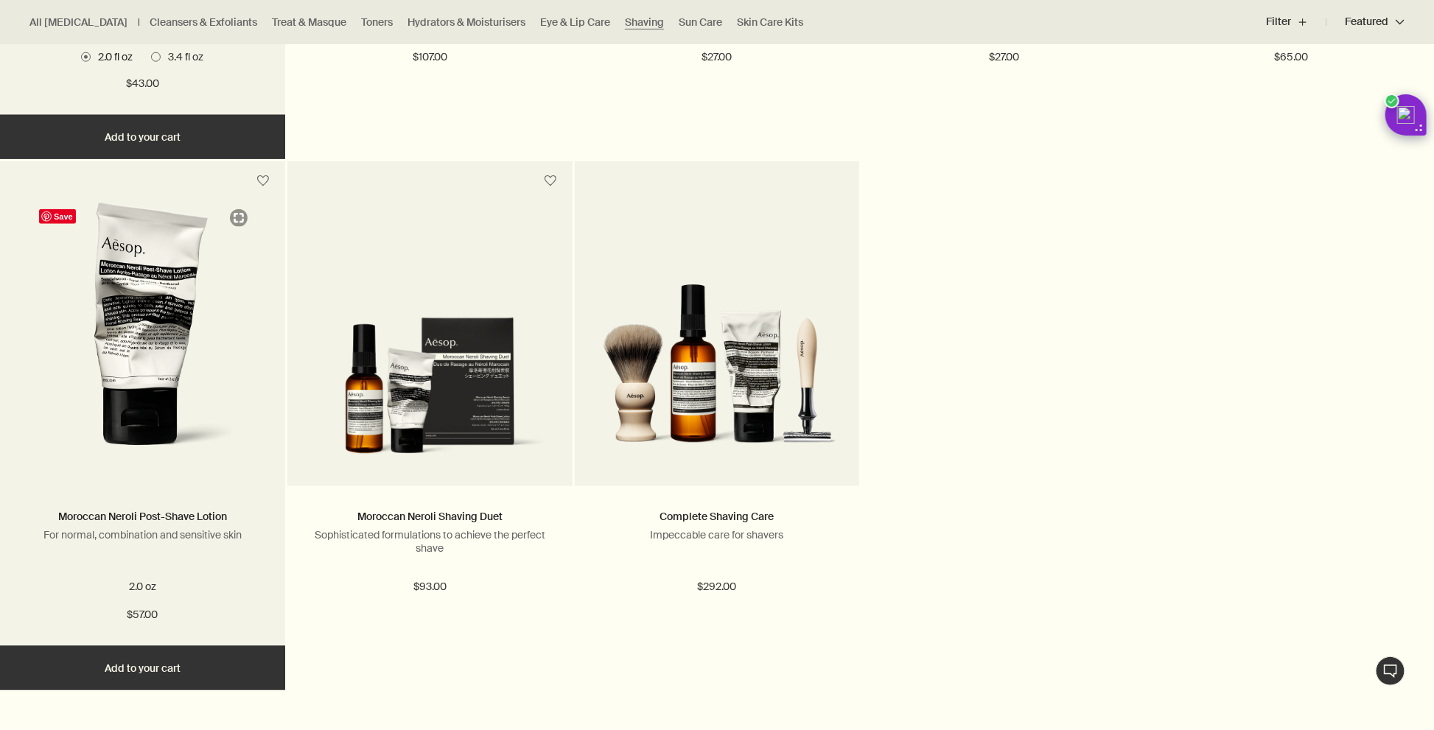
scroll to position [843, 0]
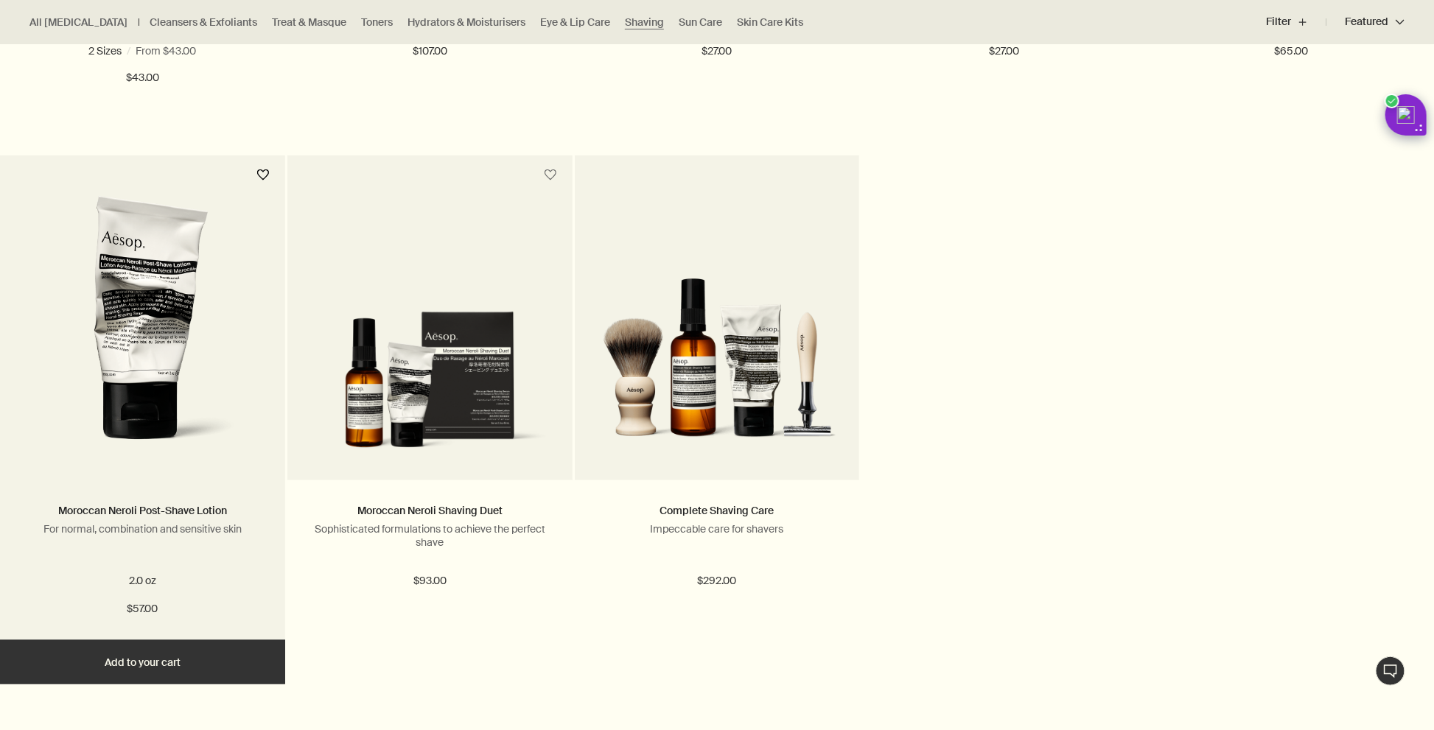
click at [262, 176] on button "button" at bounding box center [263, 175] width 27 height 27
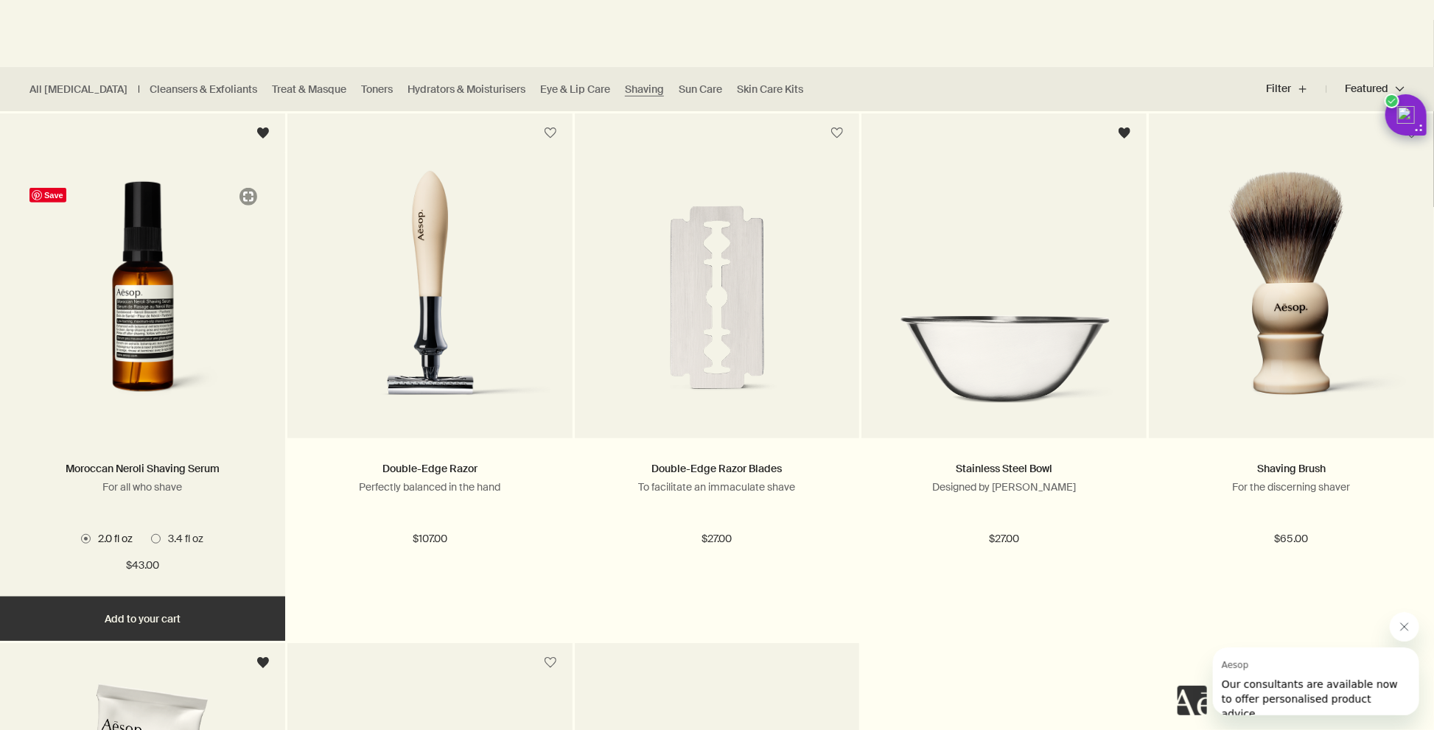
scroll to position [365, 0]
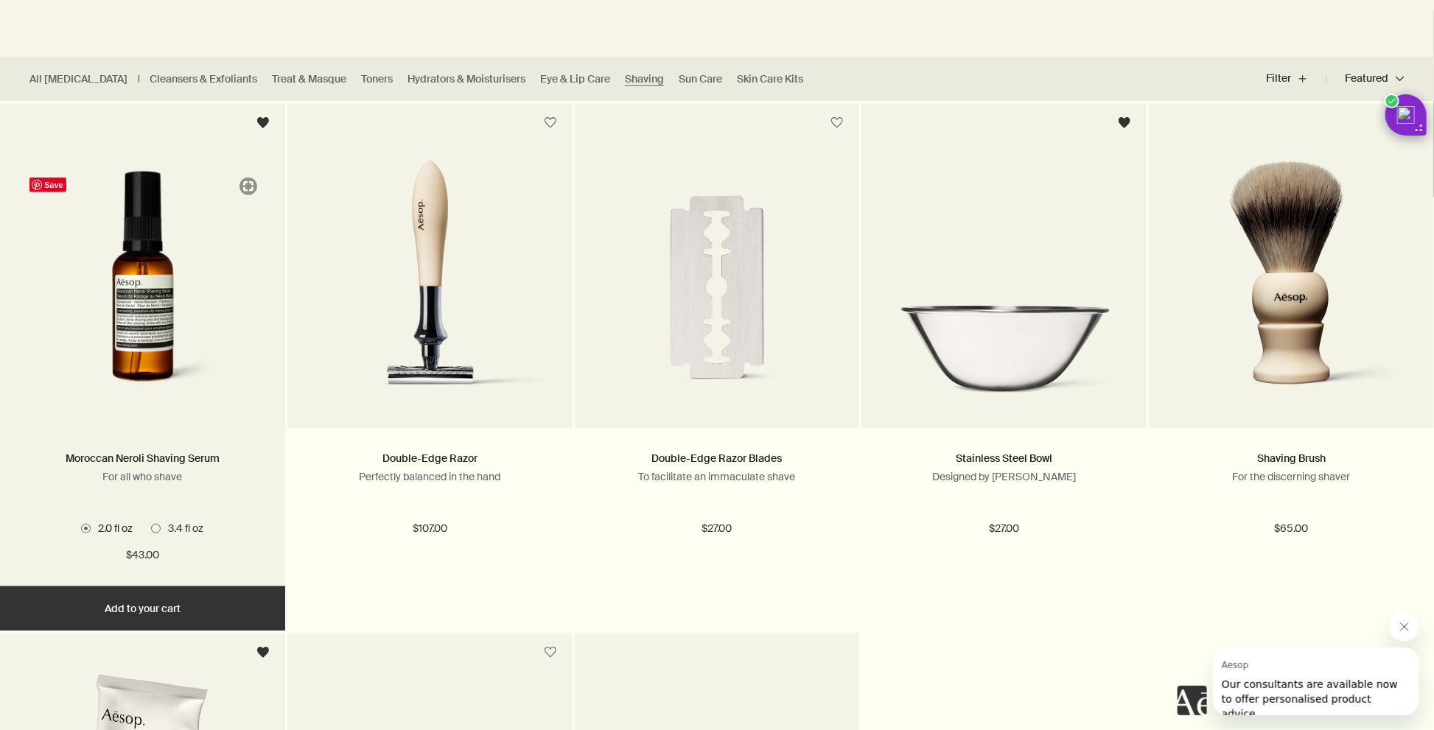
click at [181, 348] on img at bounding box center [142, 288] width 241 height 235
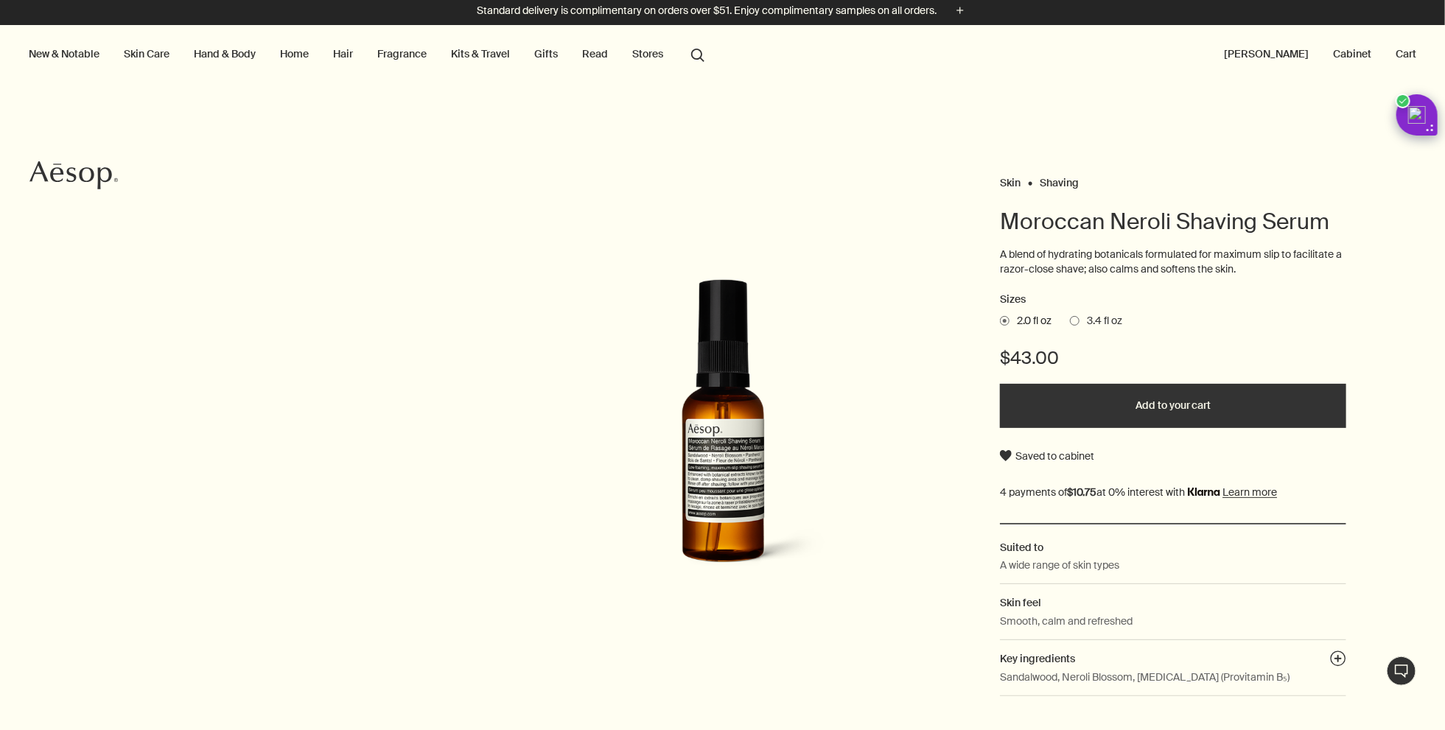
scroll to position [5, 0]
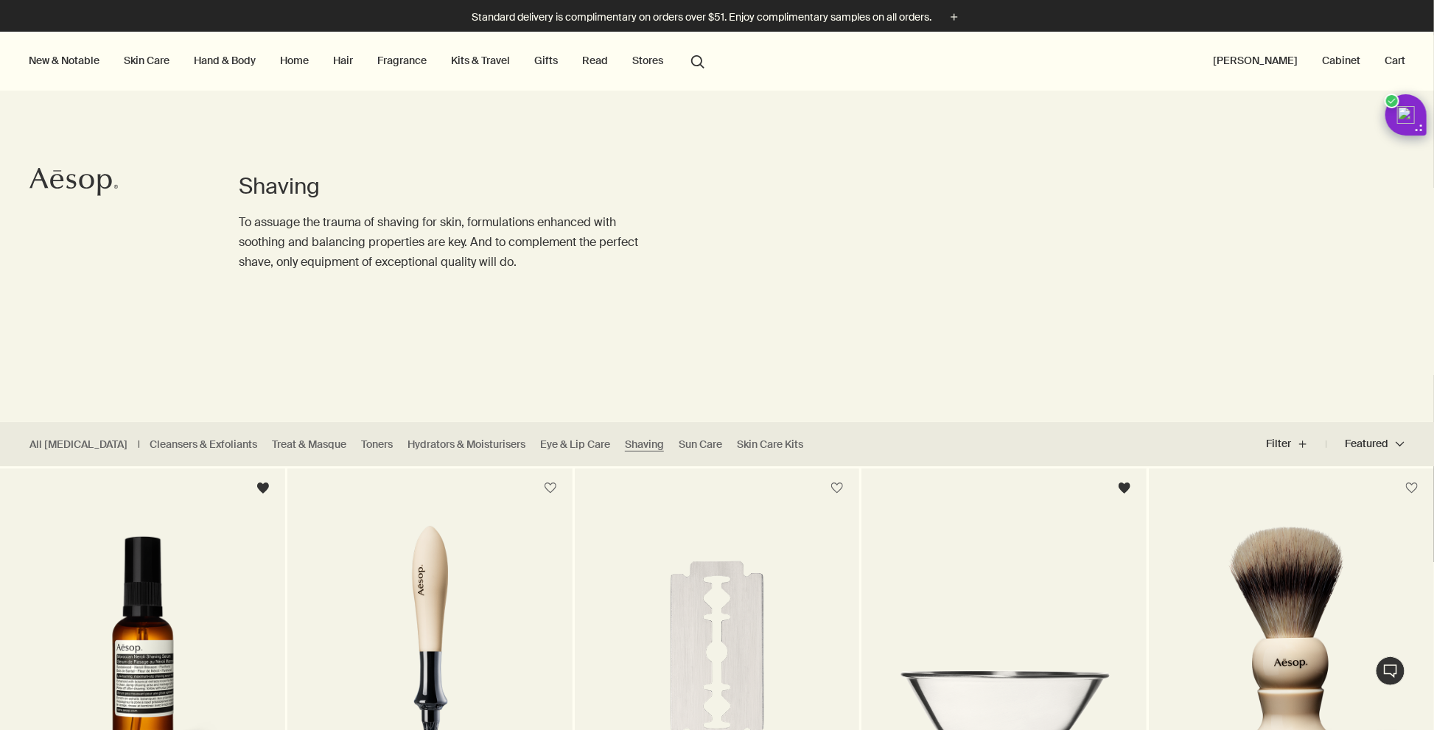
click at [1346, 61] on link "Cabinet" at bounding box center [1341, 60] width 44 height 19
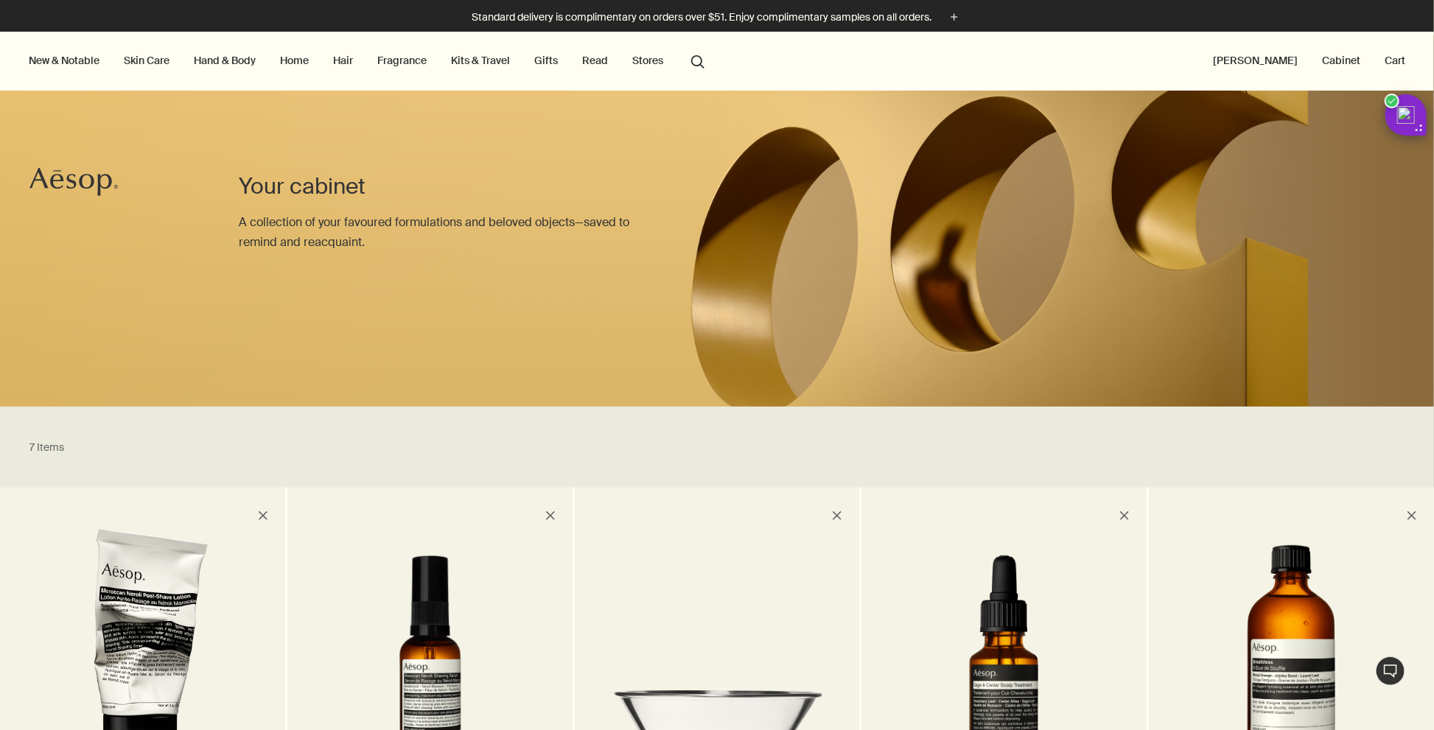
click at [342, 59] on link "Hair" at bounding box center [343, 60] width 26 height 19
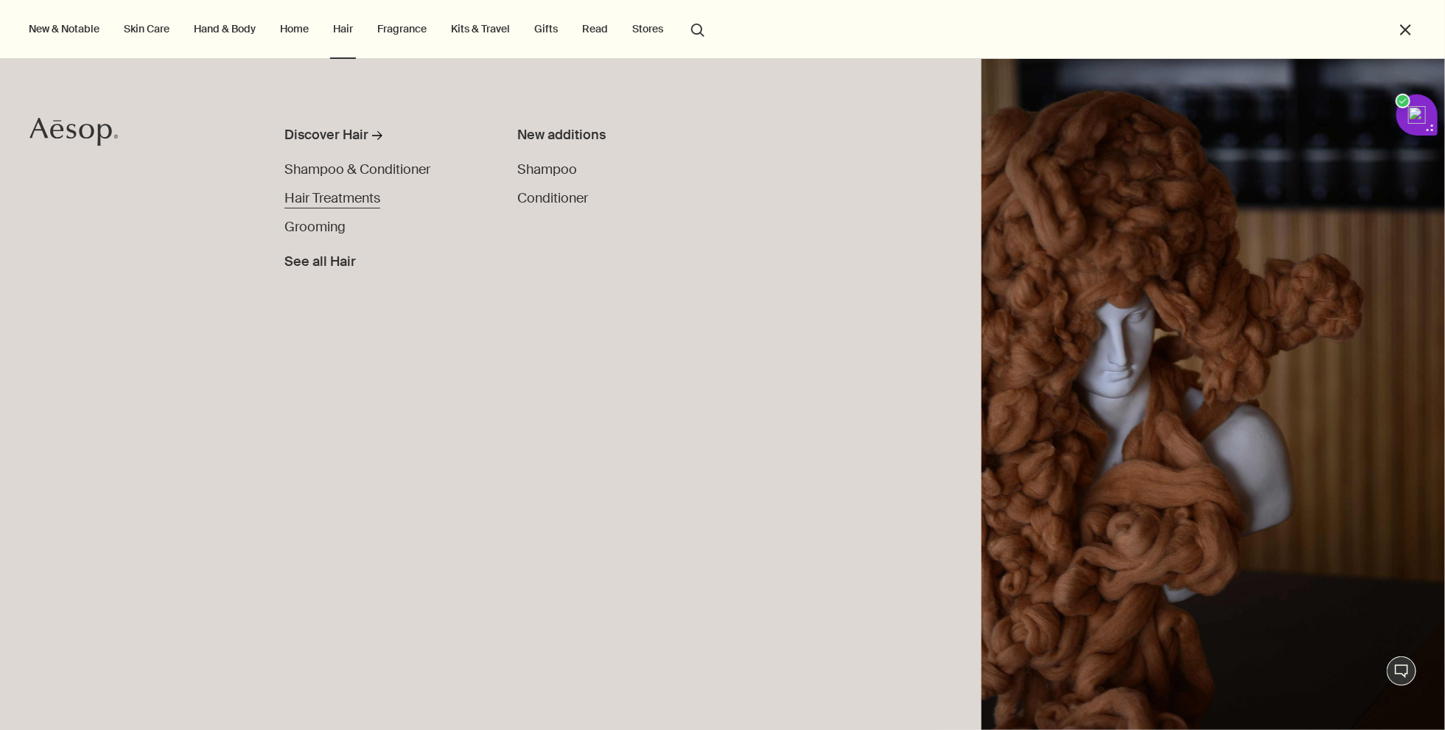
click at [328, 203] on span "Hair Treatments" at bounding box center [332, 198] width 96 height 18
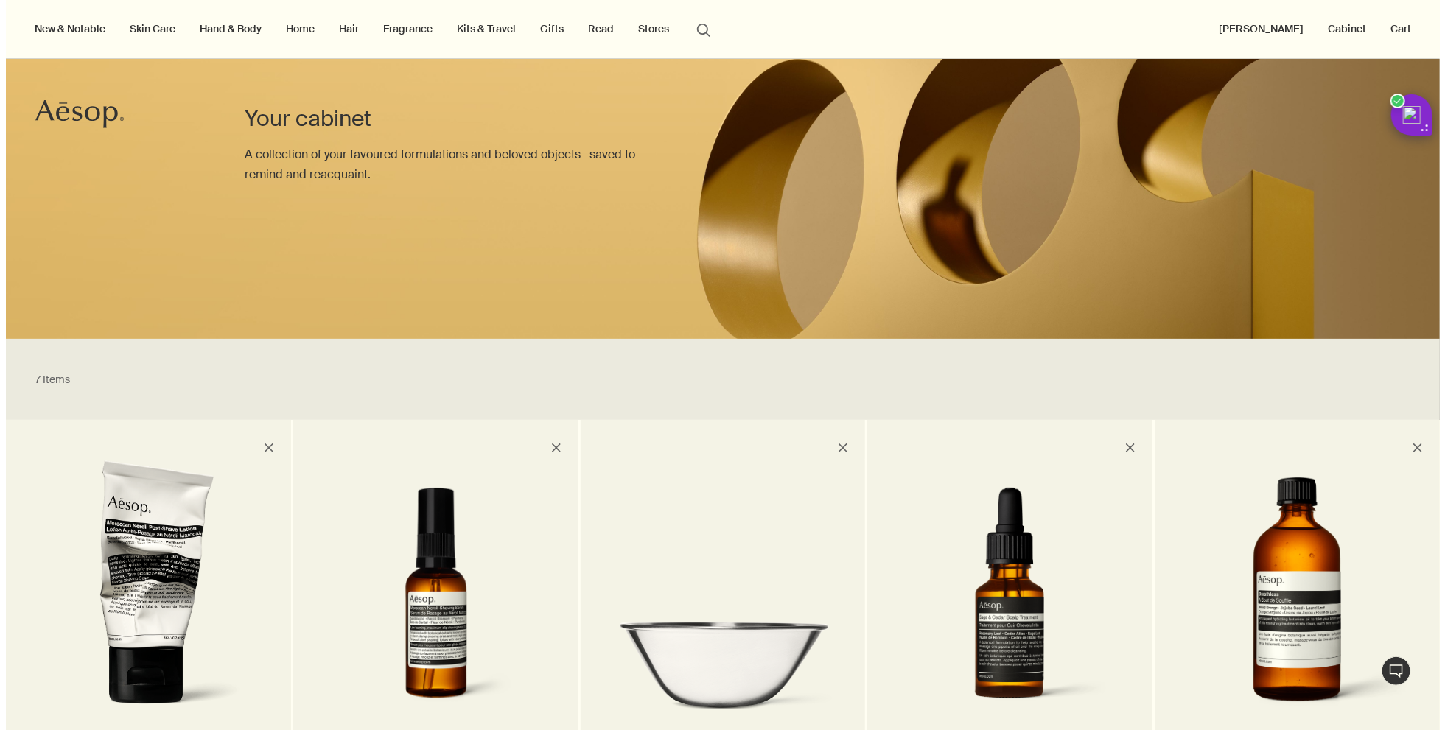
scroll to position [55, 0]
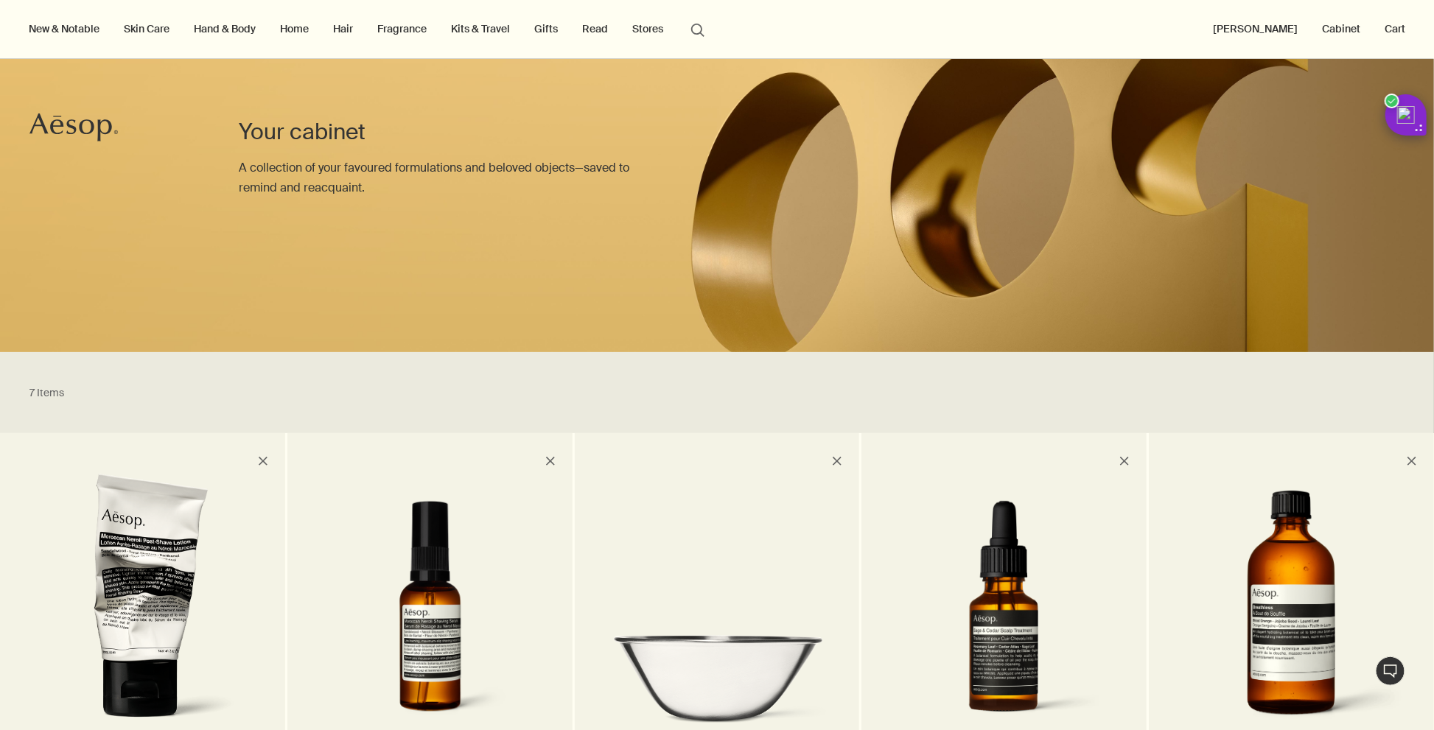
click at [351, 31] on link "Hair" at bounding box center [343, 28] width 26 height 19
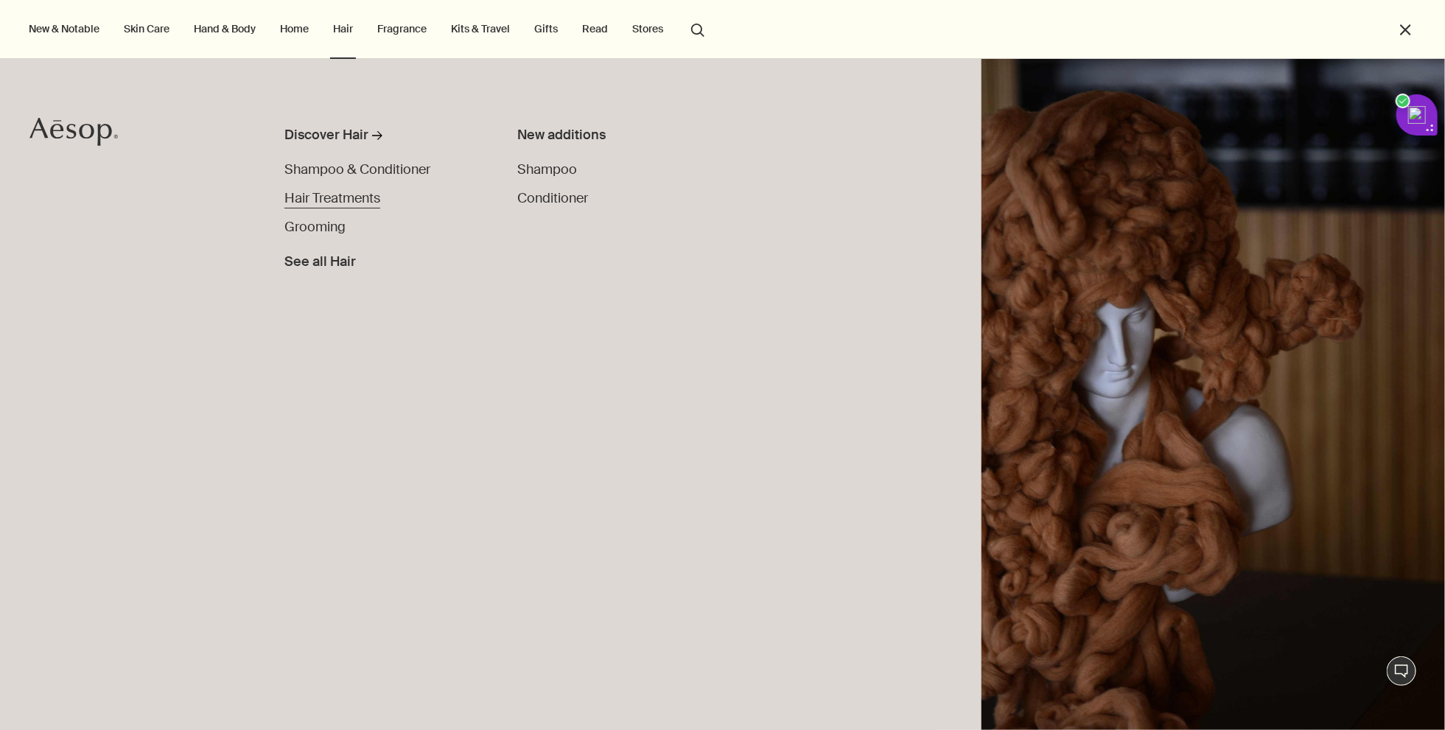
click at [340, 200] on span "Hair Treatments" at bounding box center [332, 198] width 96 height 18
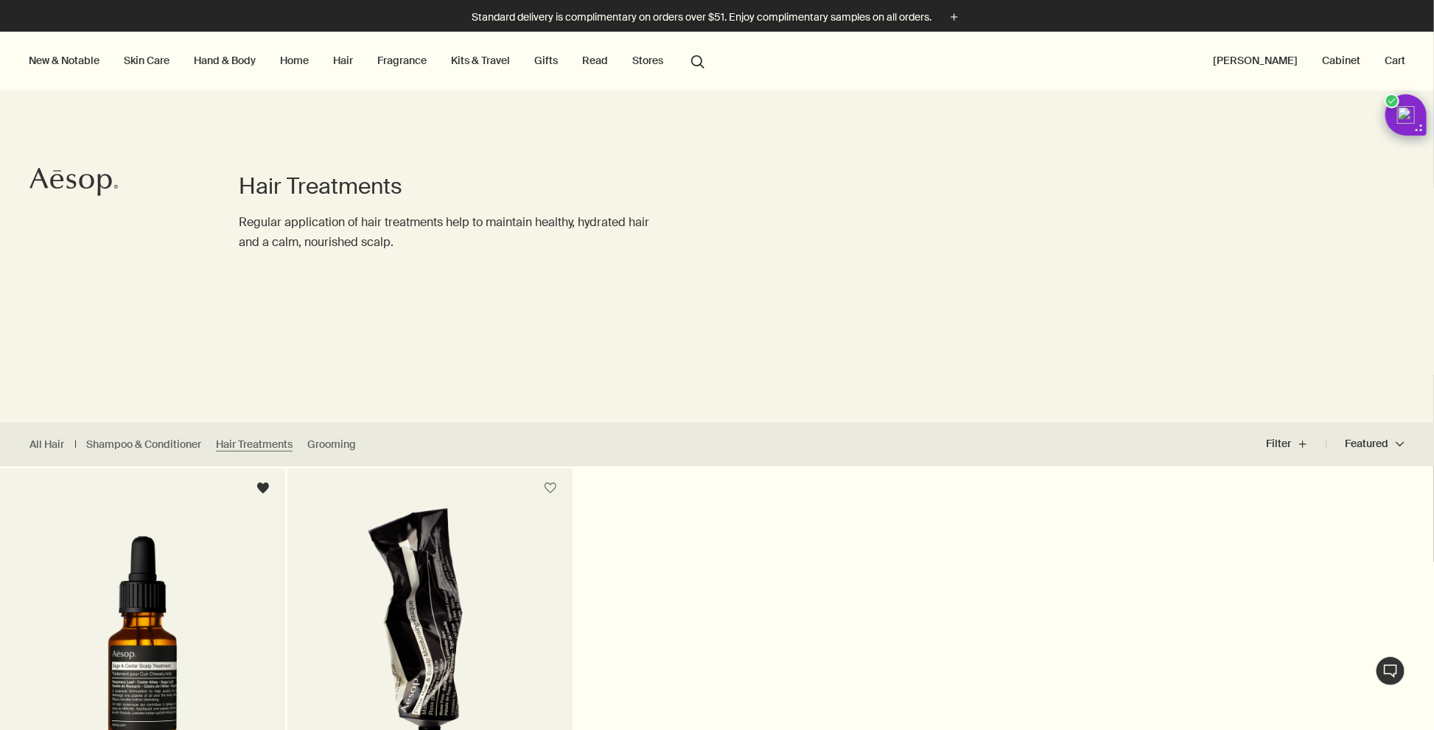
click at [347, 63] on link "Hair" at bounding box center [343, 60] width 26 height 19
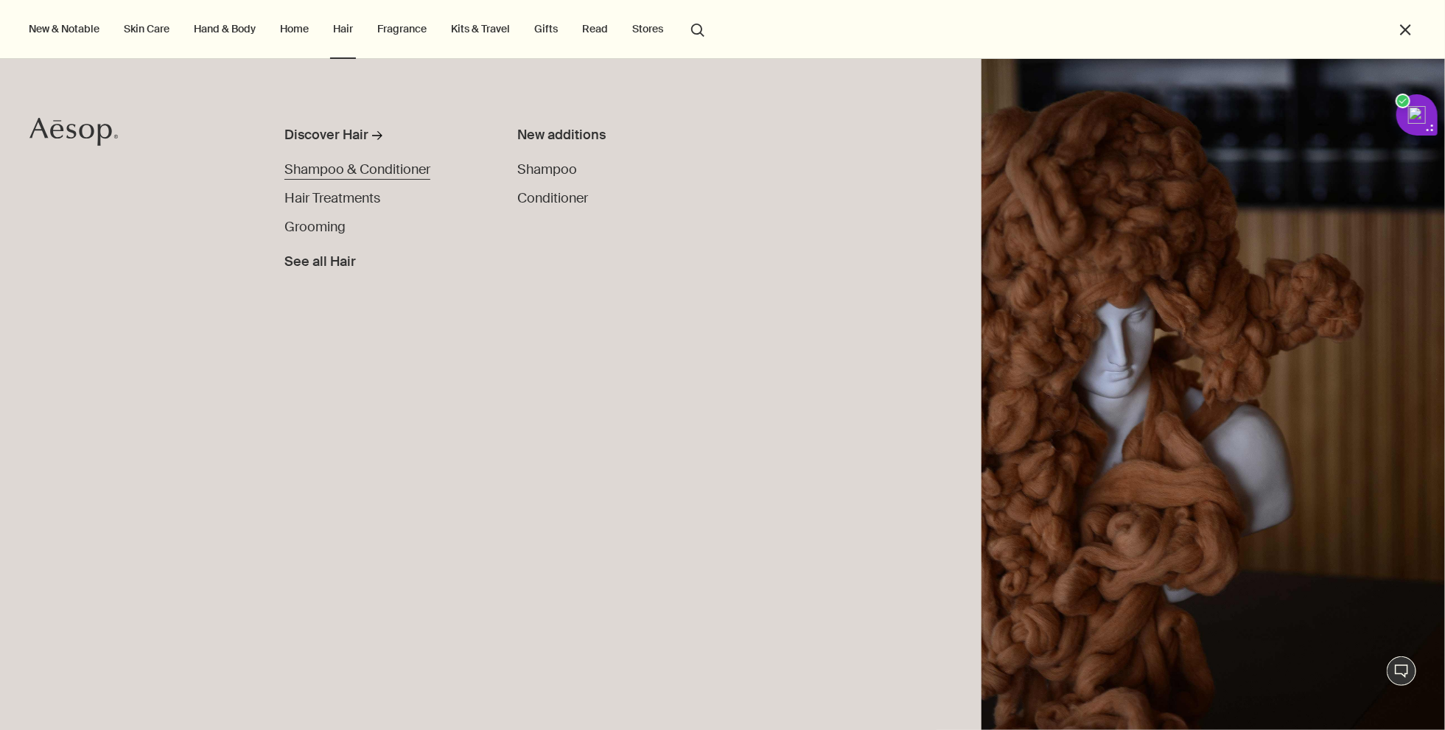
click at [331, 169] on span "Shampoo & Conditioner" at bounding box center [357, 170] width 146 height 18
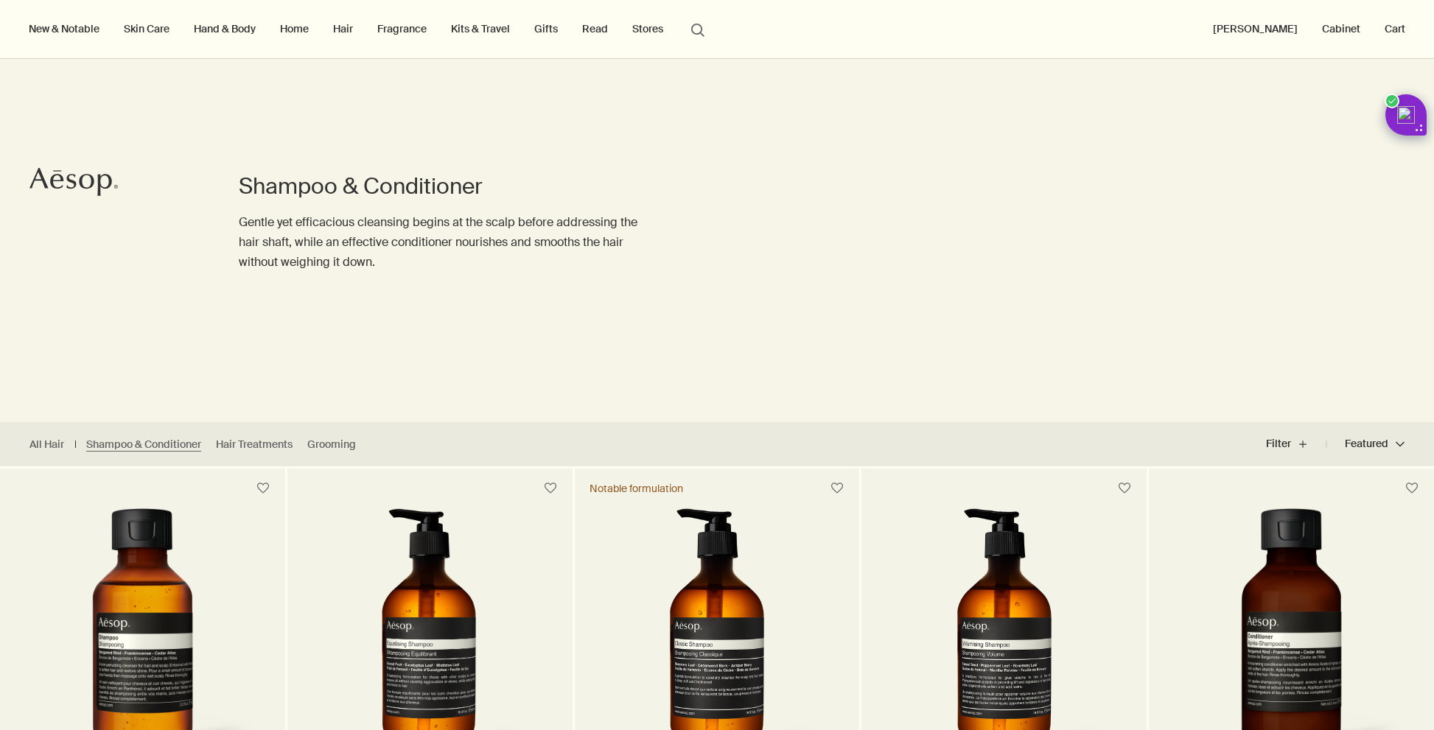
scroll to position [231, 0]
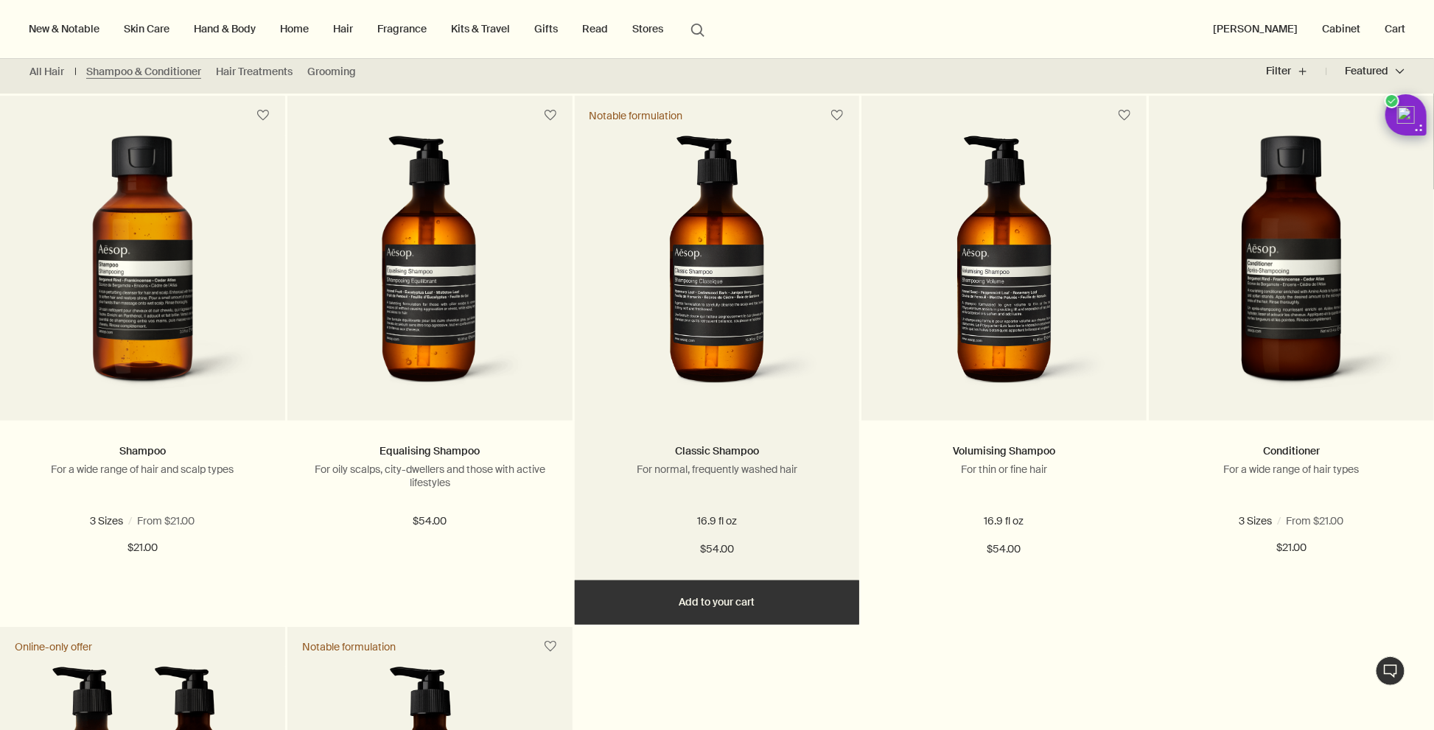
scroll to position [337, 0]
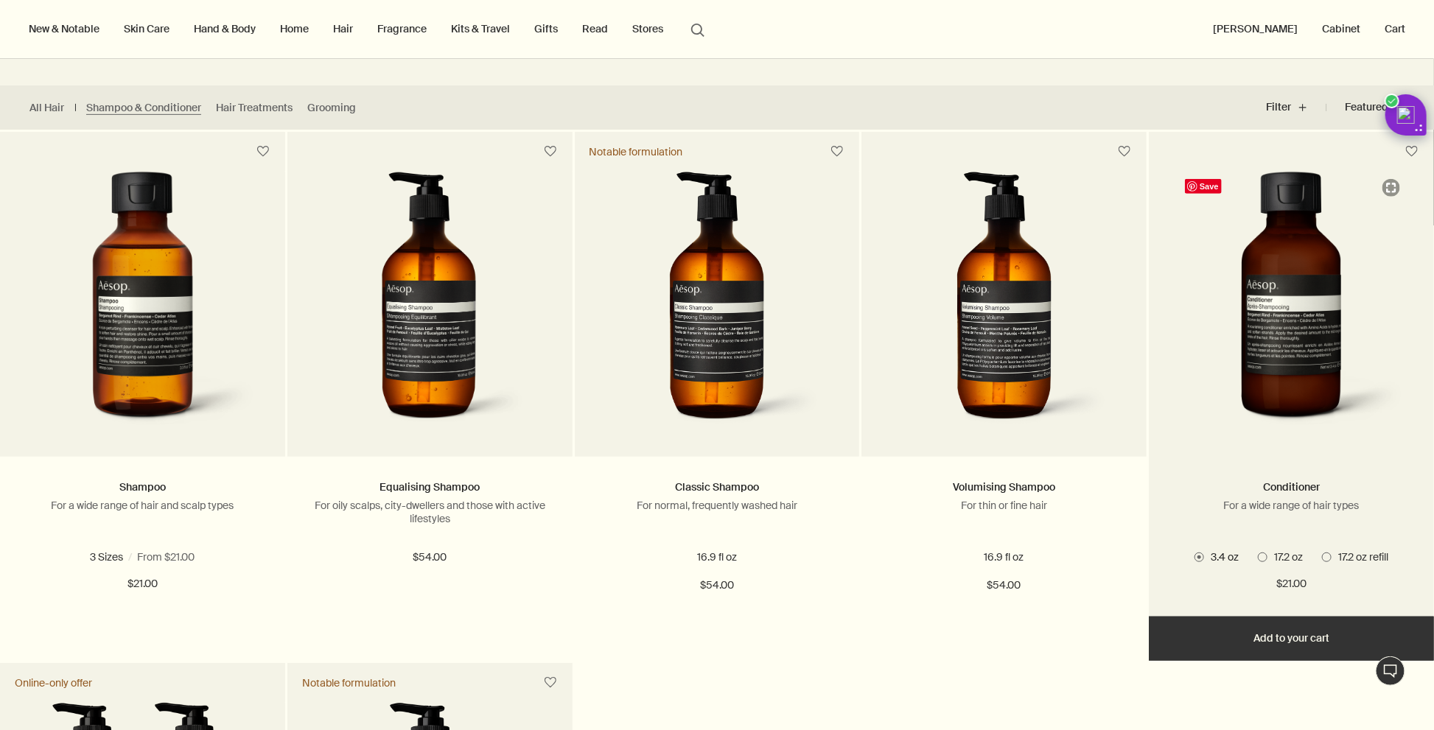
click at [1286, 364] on img at bounding box center [1291, 303] width 228 height 263
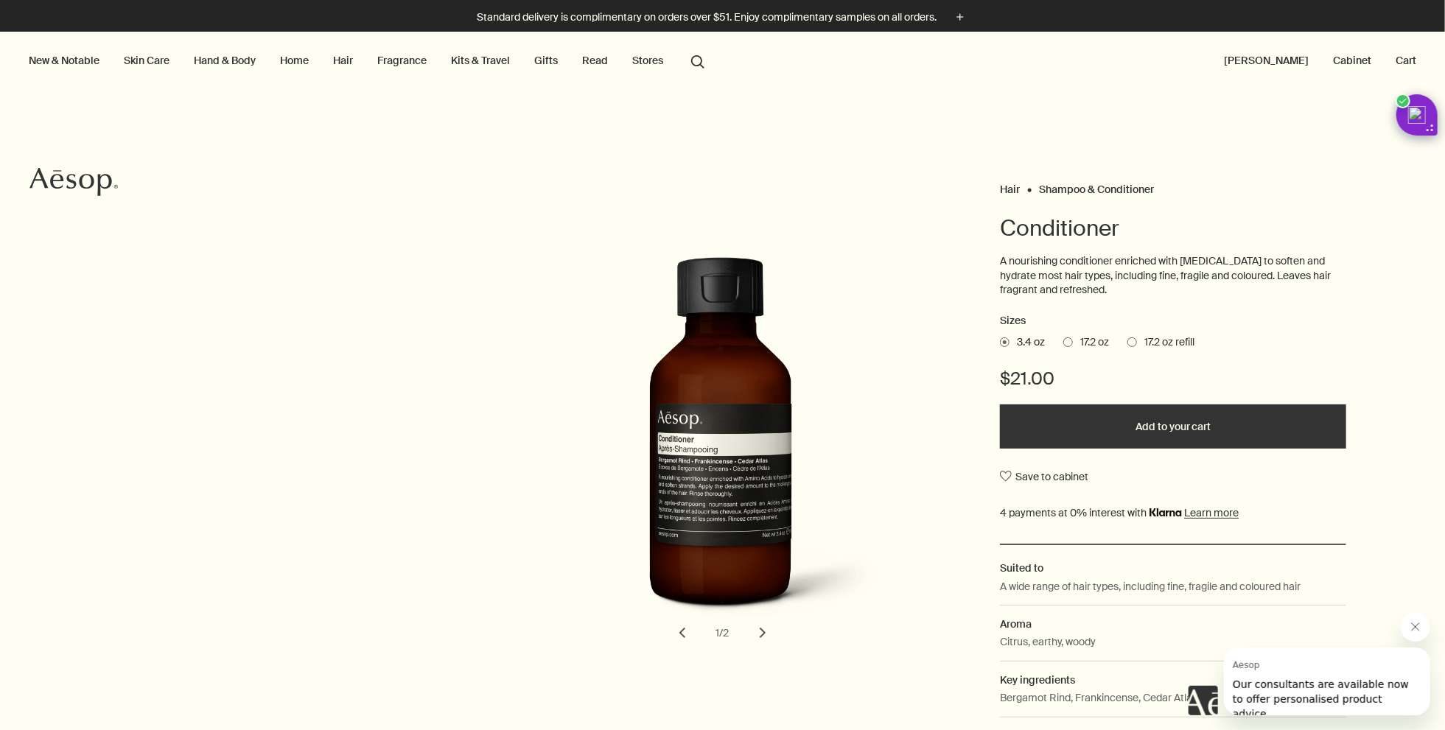
click at [1063, 344] on span at bounding box center [1068, 342] width 10 height 10
click at [1063, 344] on input "17.2 oz" at bounding box center [1063, 340] width 0 height 10
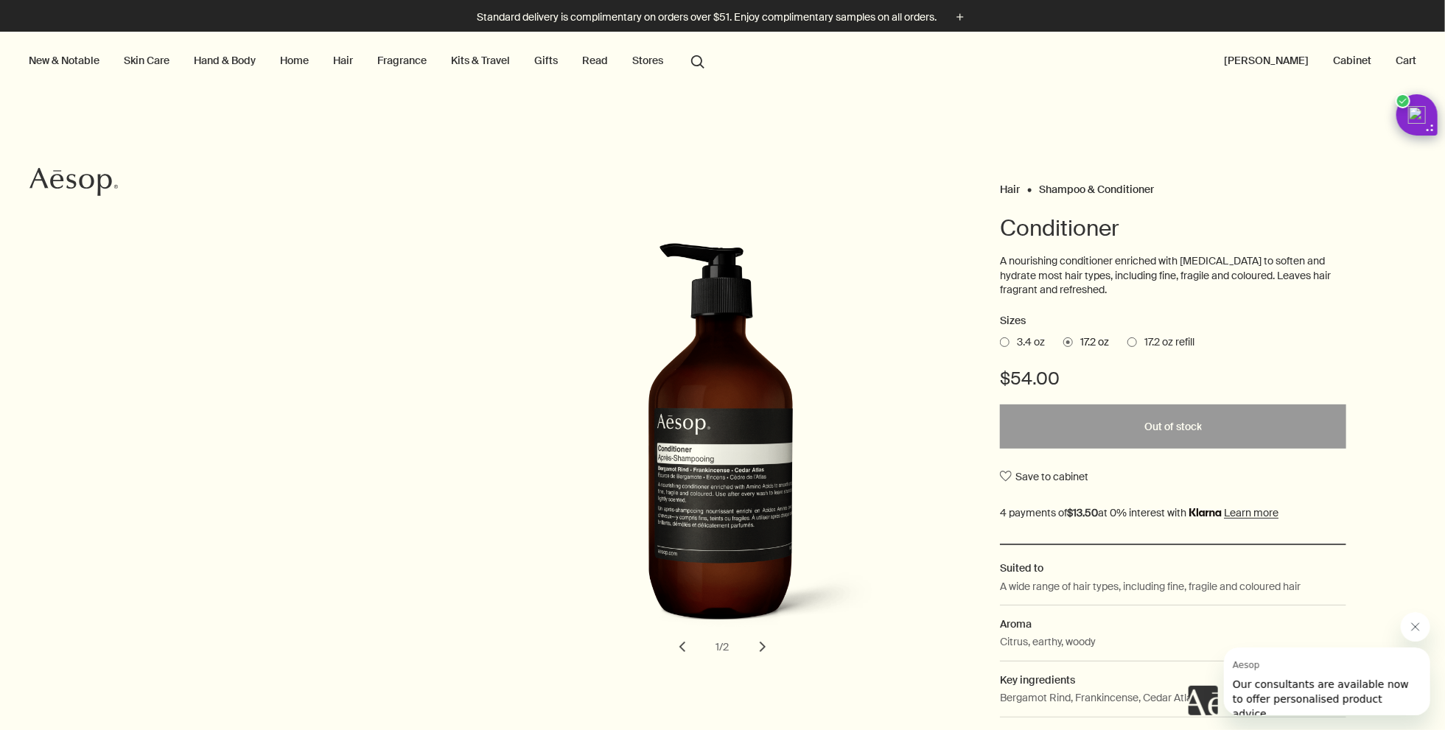
click at [1127, 345] on span at bounding box center [1132, 342] width 10 height 10
click at [1127, 345] on input "17.2 oz refill" at bounding box center [1127, 340] width 0 height 10
click at [1009, 342] on span "3.4 oz" at bounding box center [1026, 342] width 35 height 15
click at [1000, 342] on input "3.4 oz" at bounding box center [1000, 340] width 0 height 10
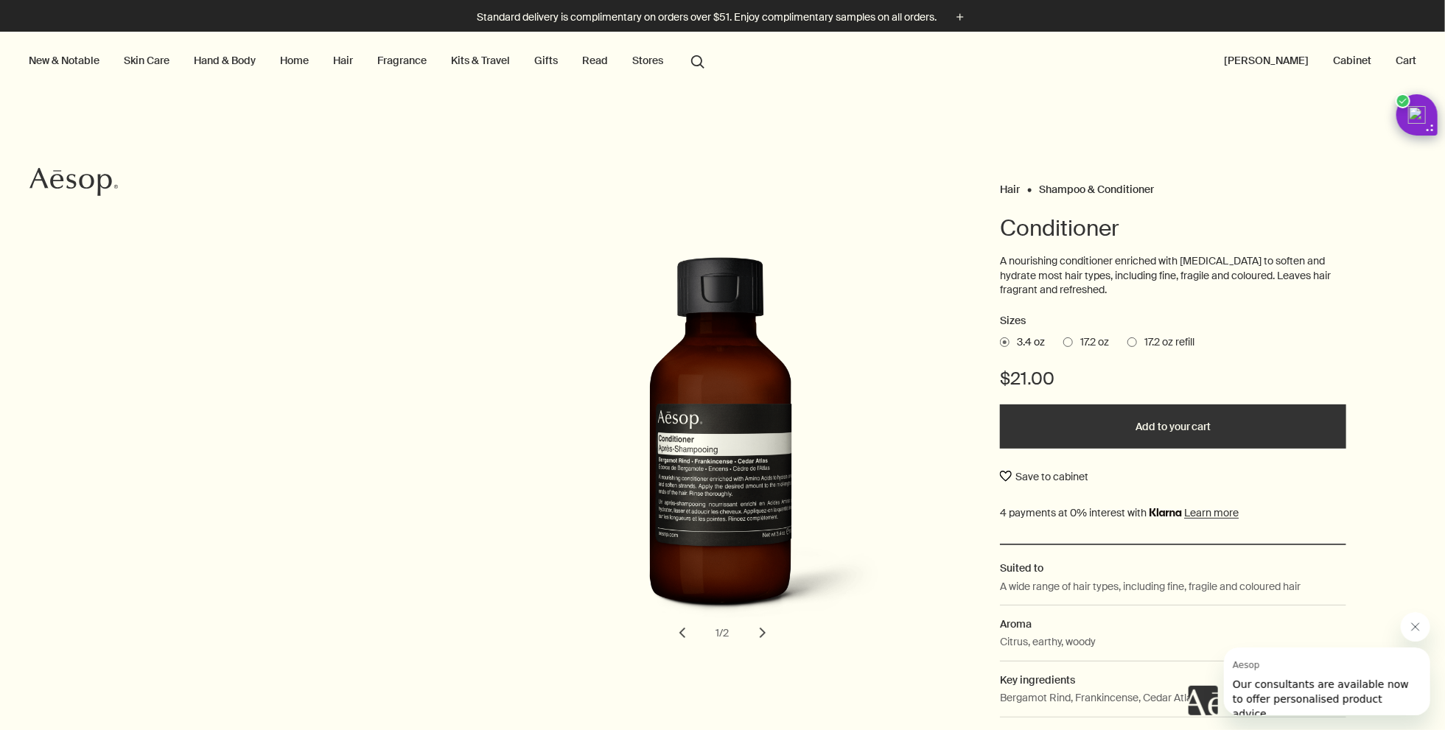
click at [1008, 476] on button "Save to cabinet" at bounding box center [1044, 476] width 88 height 27
click at [347, 63] on link "Hair" at bounding box center [343, 60] width 26 height 19
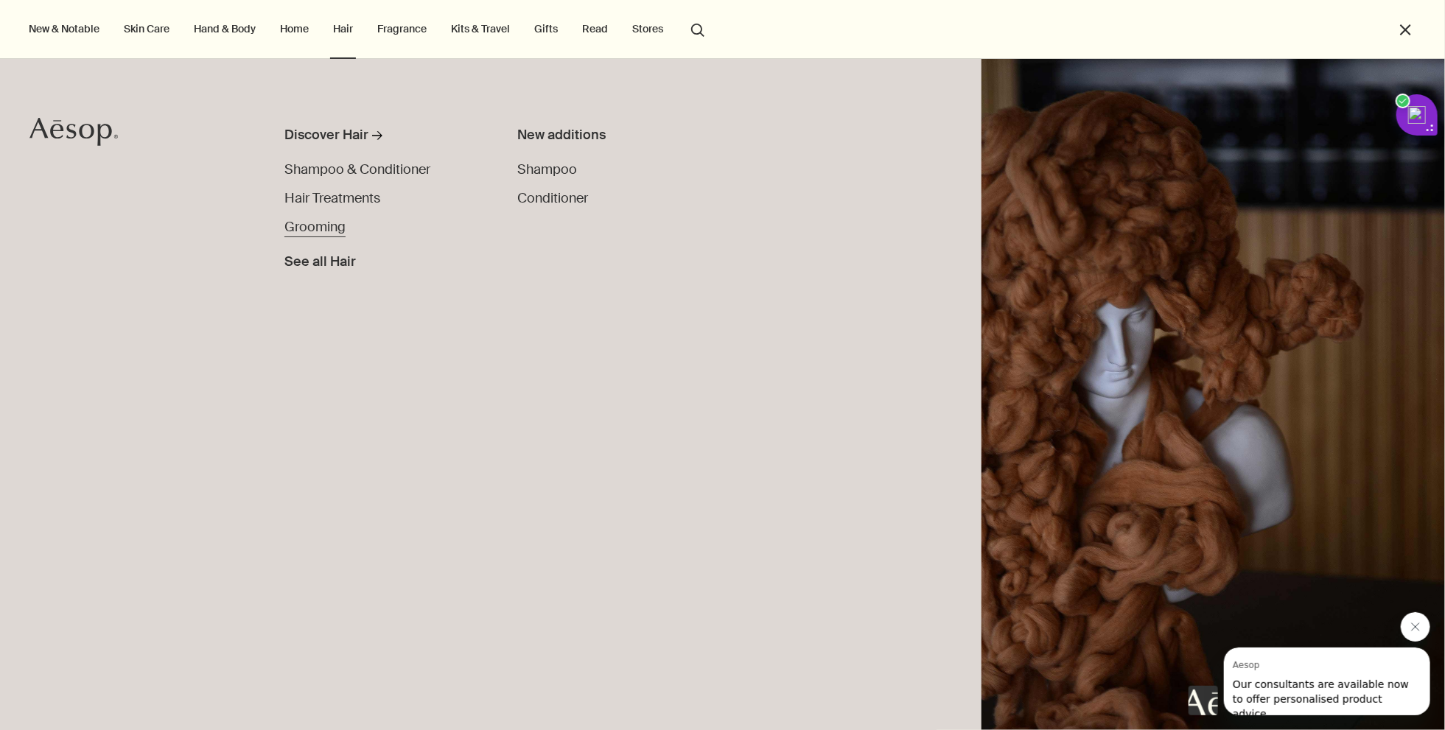
click at [293, 226] on span "Grooming" at bounding box center [314, 227] width 61 height 18
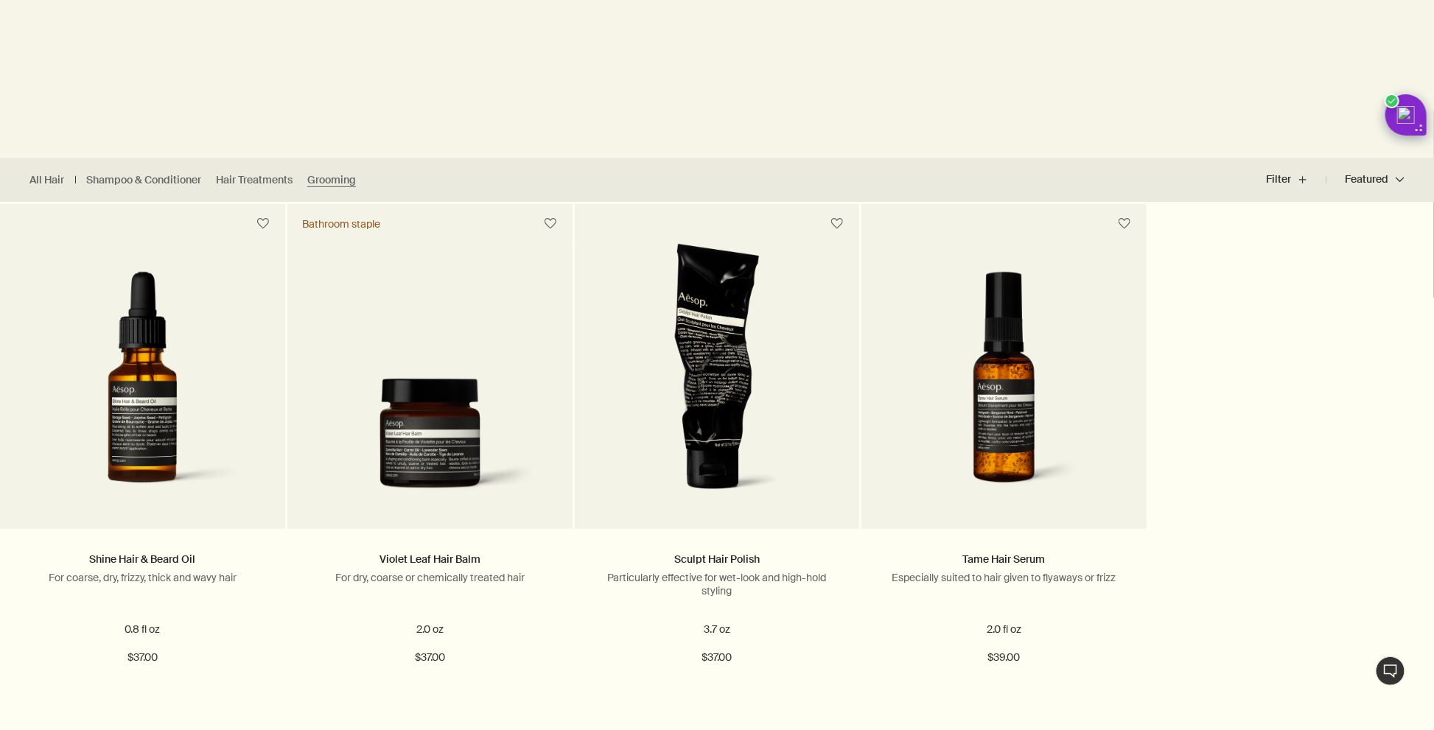
scroll to position [265, 0]
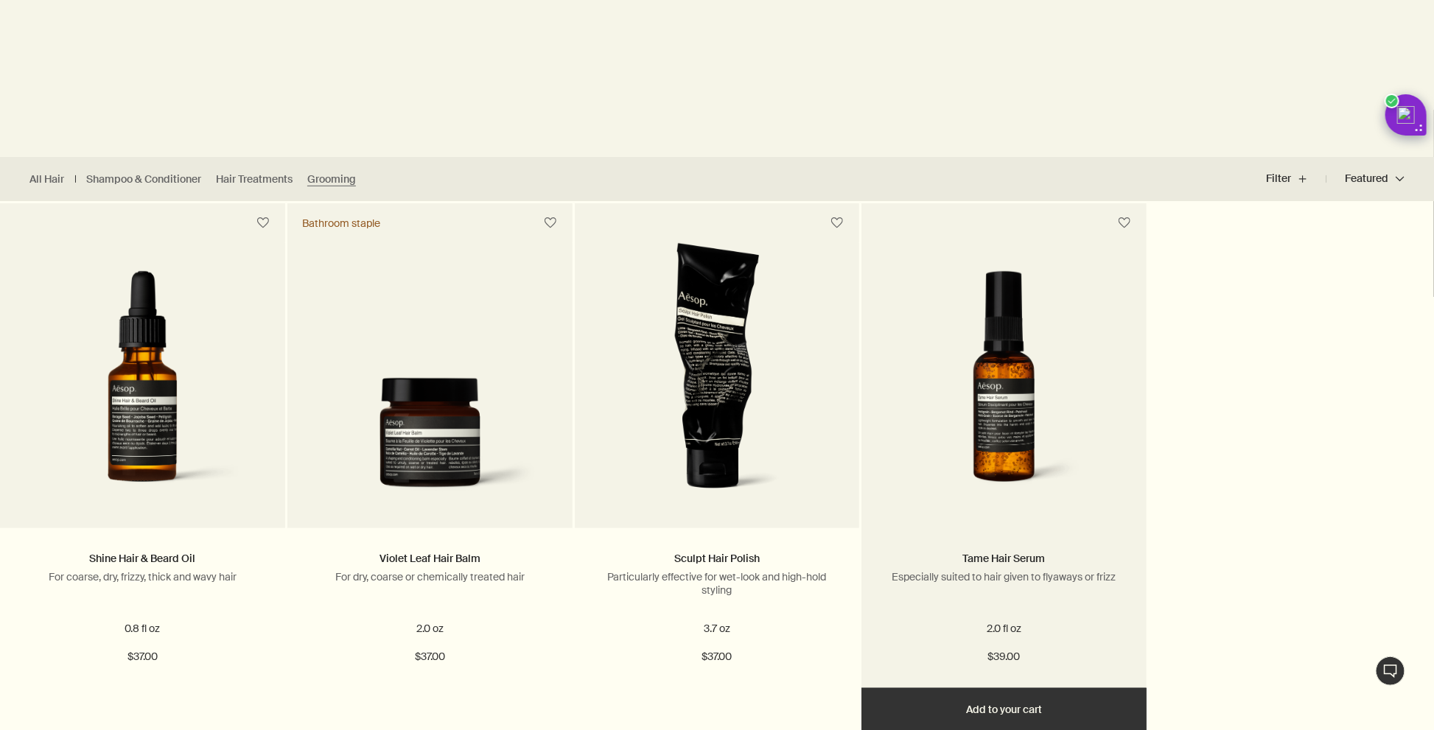
drag, startPoint x: 1122, startPoint y: 220, endPoint x: 1095, endPoint y: 229, distance: 28.7
click at [1122, 220] on button "button" at bounding box center [1124, 223] width 27 height 27
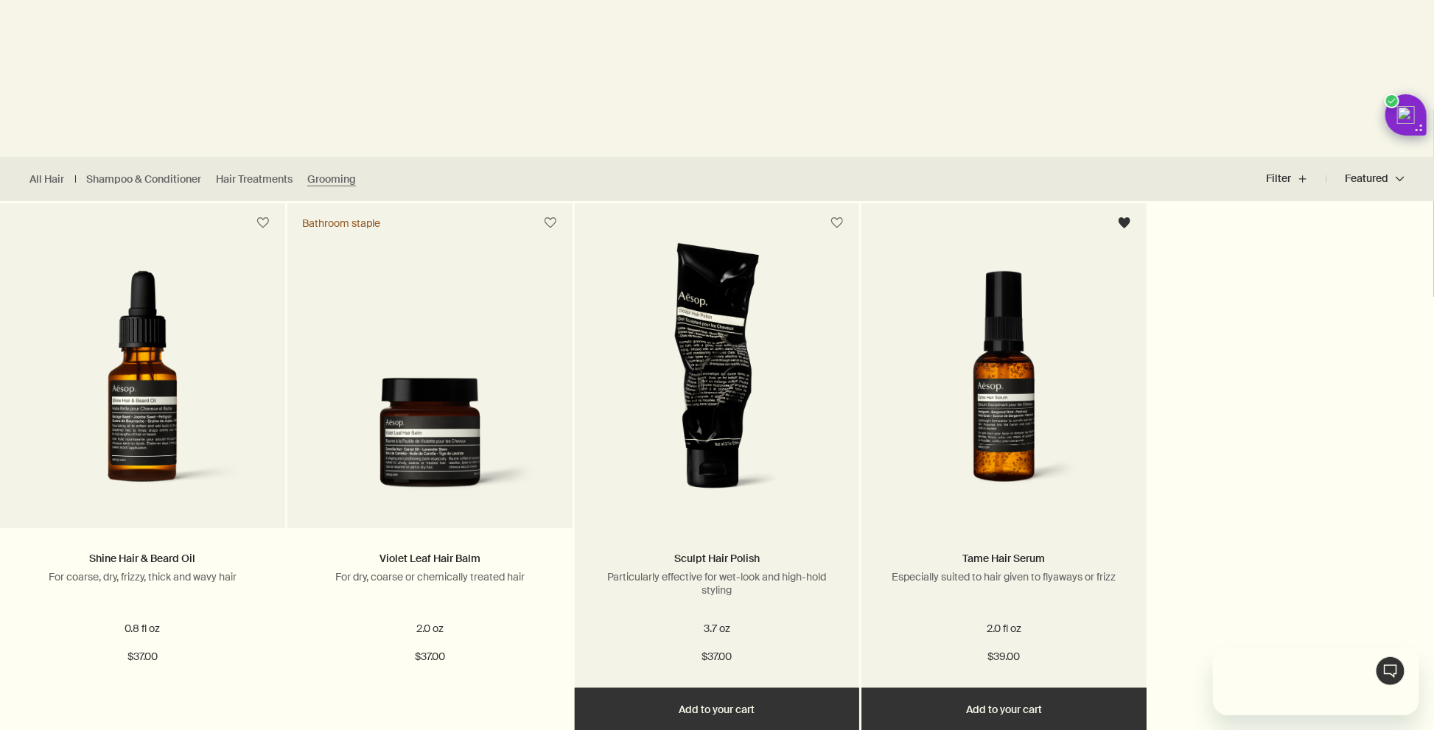
scroll to position [0, 0]
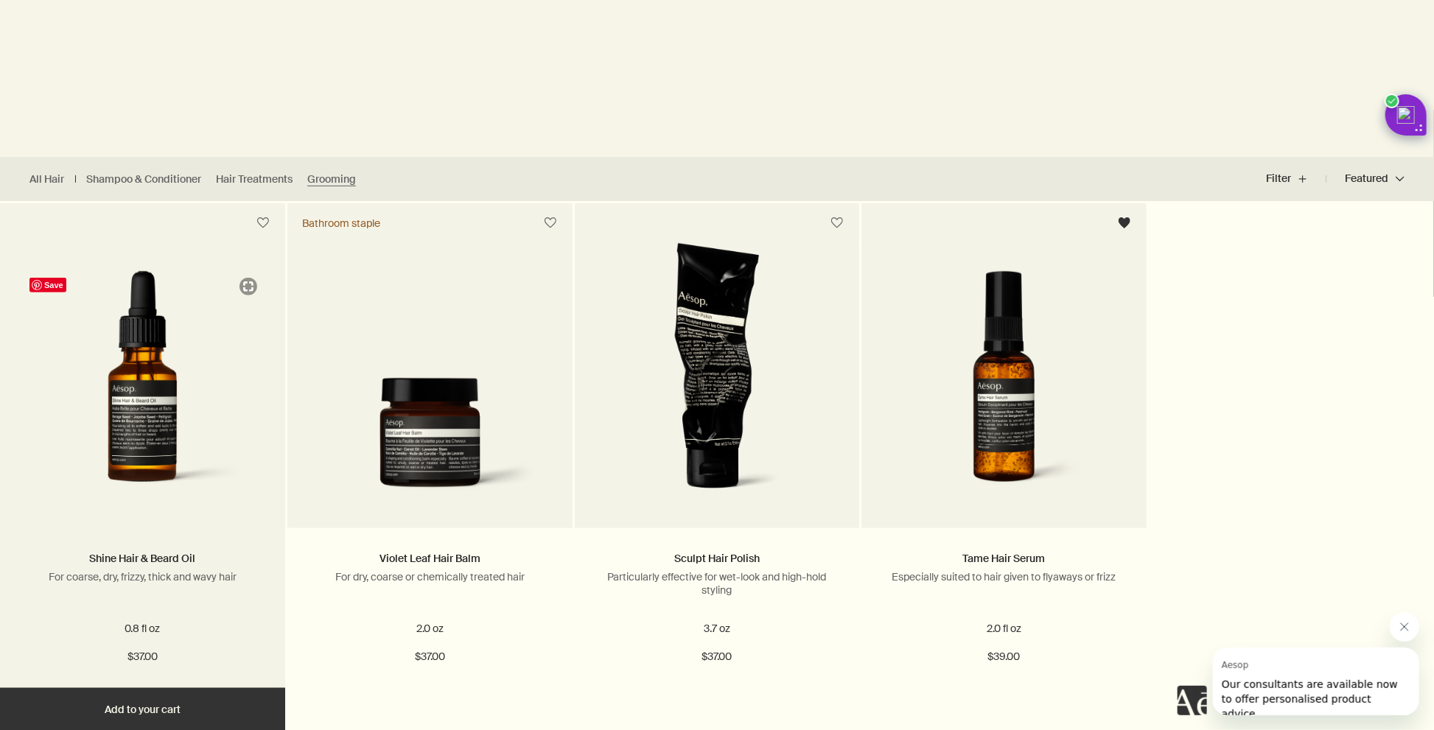
click at [137, 388] on img at bounding box center [142, 388] width 241 height 235
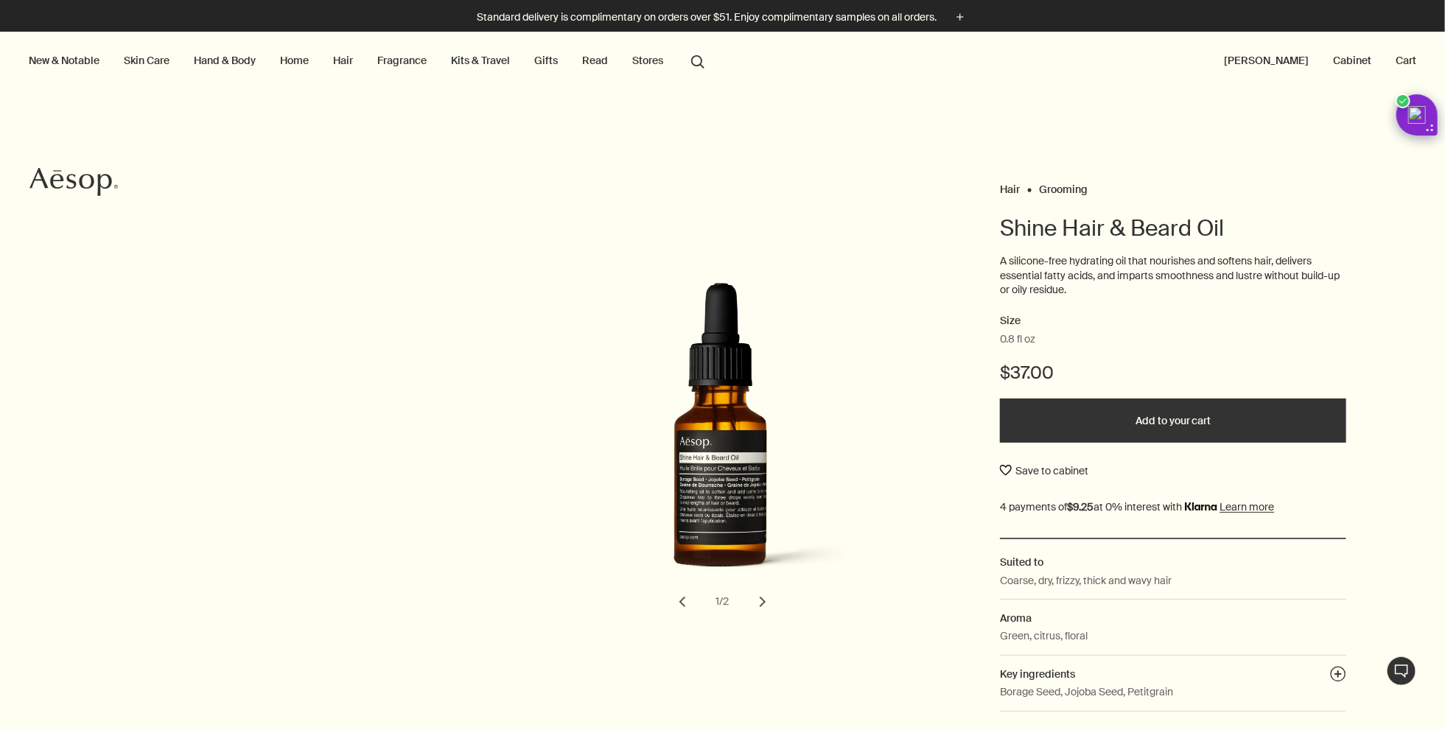
click at [1021, 471] on button "Save to cabinet" at bounding box center [1044, 471] width 88 height 27
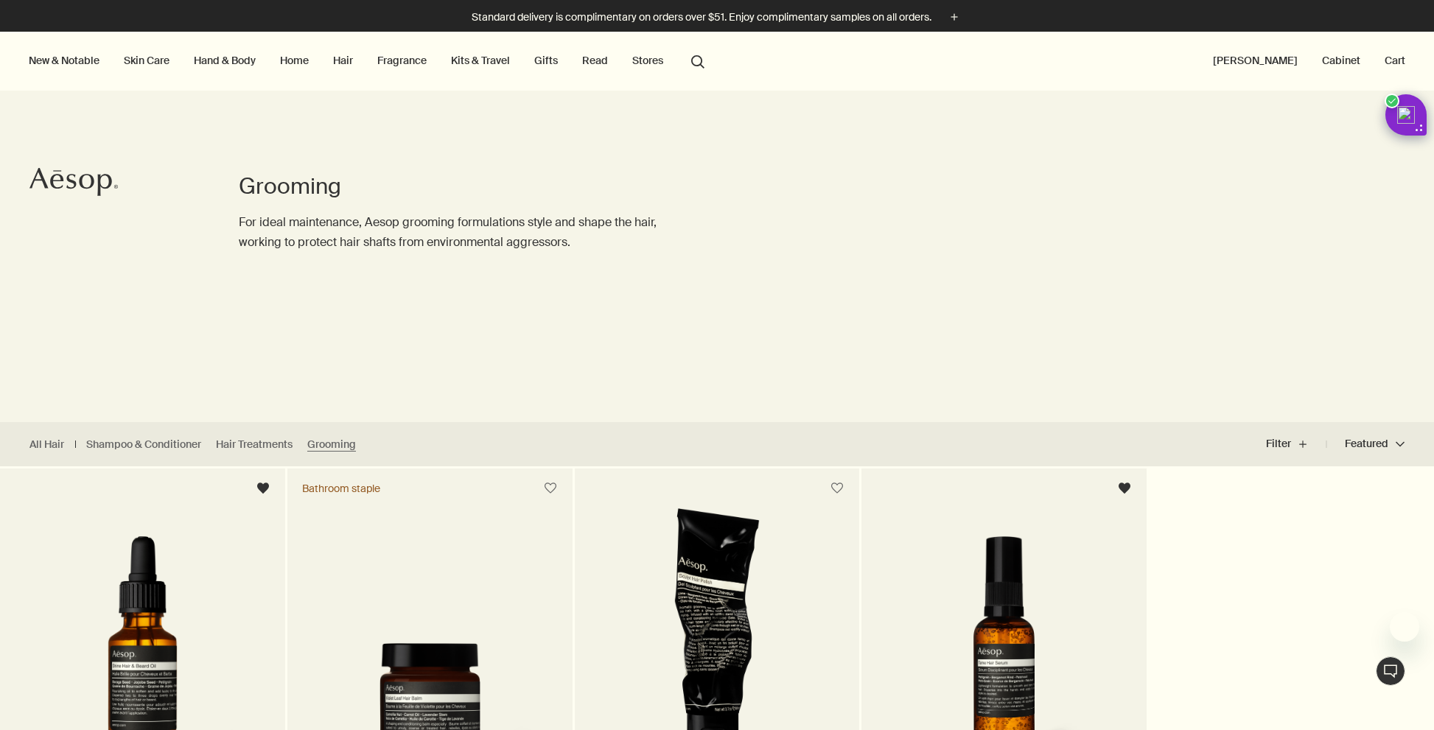
scroll to position [265, 0]
